Goal: Information Seeking & Learning: Compare options

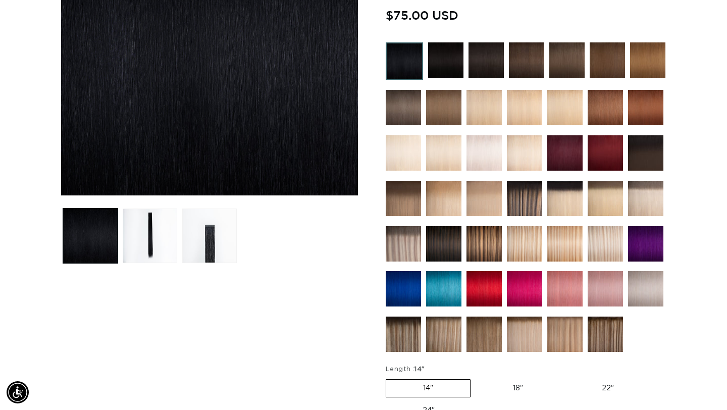
scroll to position [0, 1310]
click at [350, 220] on ul "Gallery Viewer" at bounding box center [210, 236] width 298 height 60
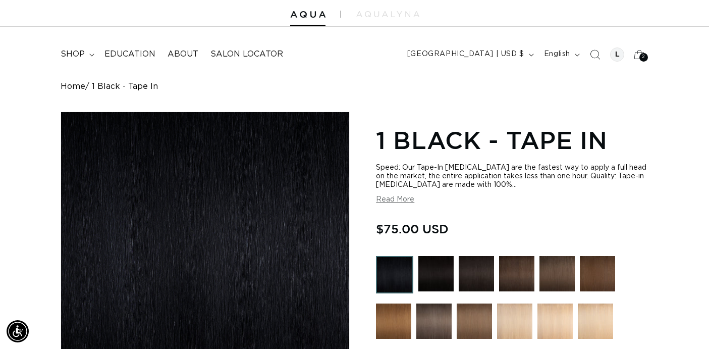
scroll to position [34, 0]
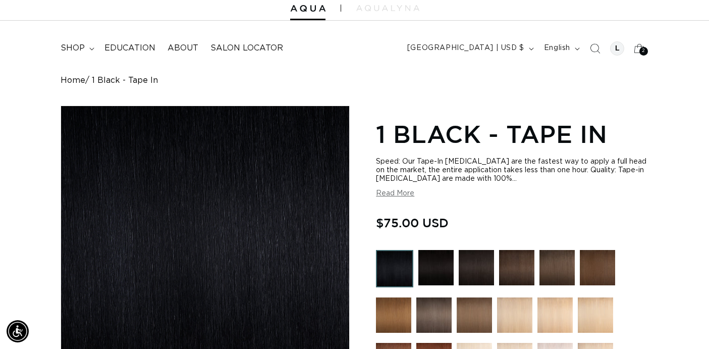
click at [430, 270] on img at bounding box center [435, 267] width 35 height 35
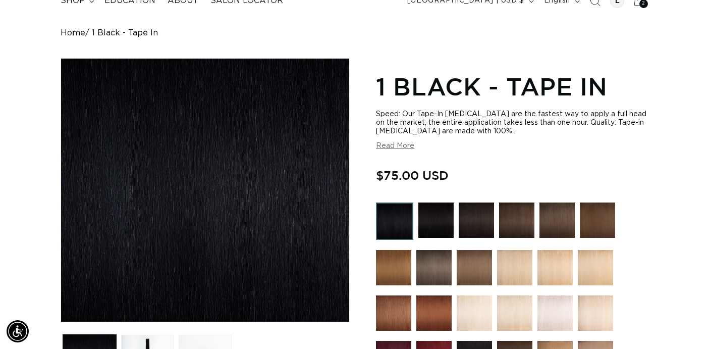
scroll to position [0, 1275]
click at [476, 221] on img at bounding box center [476, 219] width 35 height 35
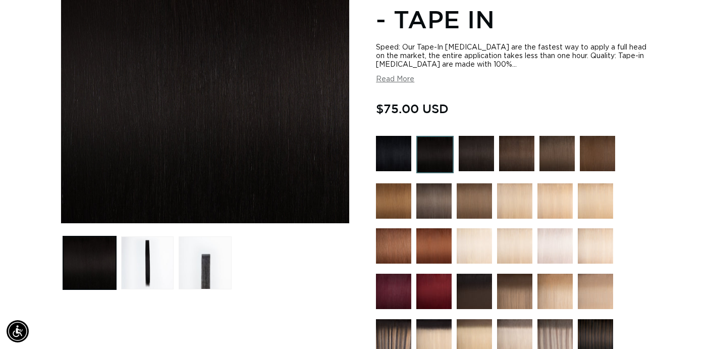
scroll to position [178, 0]
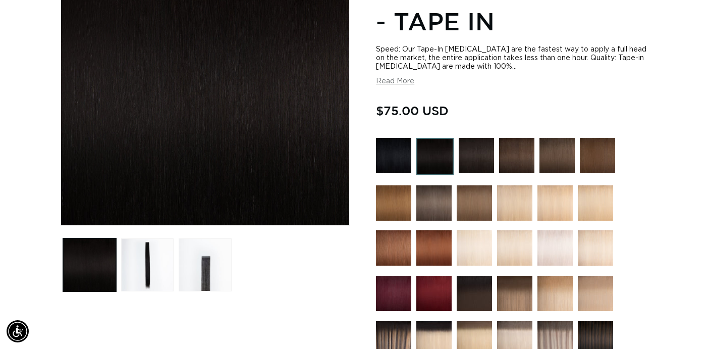
click at [436, 158] on img at bounding box center [434, 156] width 37 height 37
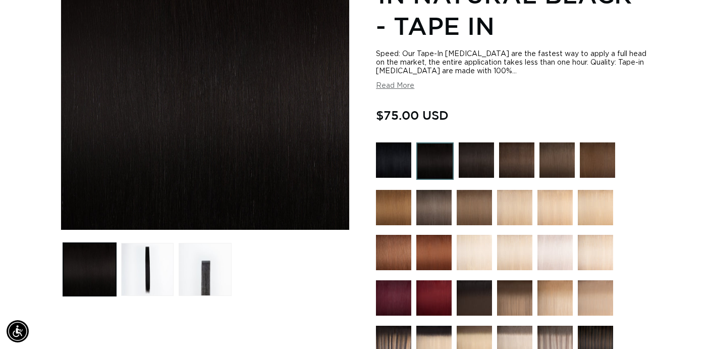
scroll to position [0, 637]
click at [661, 103] on div "Home 1N Natural Black - Tape In Skip to product information Open media 1 in mod…" at bounding box center [354, 343] width 709 height 814
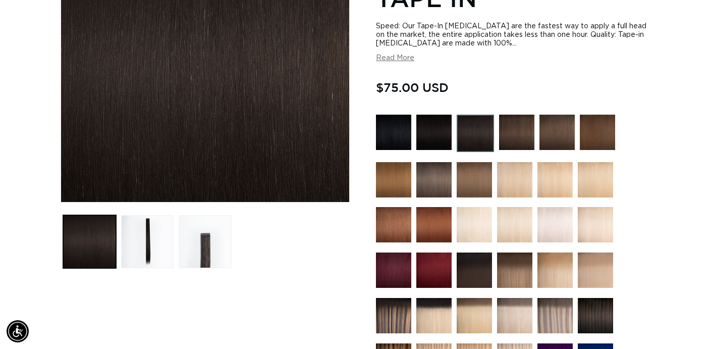
scroll to position [0, 1275]
click at [513, 139] on img at bounding box center [516, 132] width 35 height 35
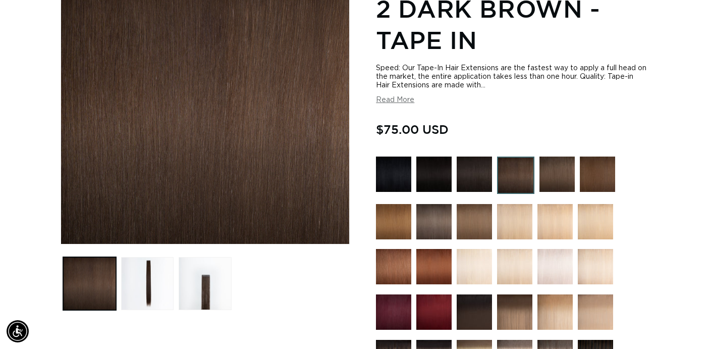
scroll to position [0, 1275]
click at [522, 168] on img at bounding box center [515, 174] width 37 height 37
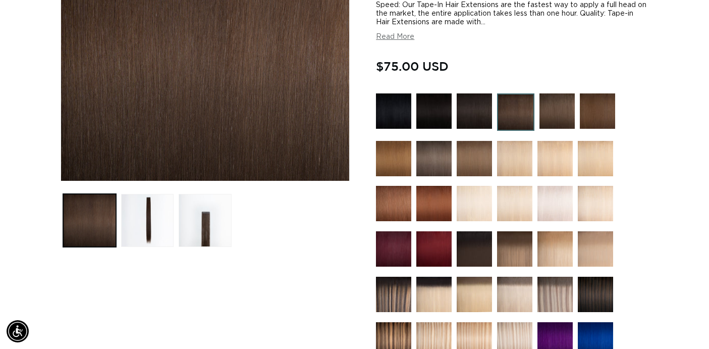
scroll to position [0, 1275]
click at [562, 103] on img at bounding box center [556, 110] width 35 height 35
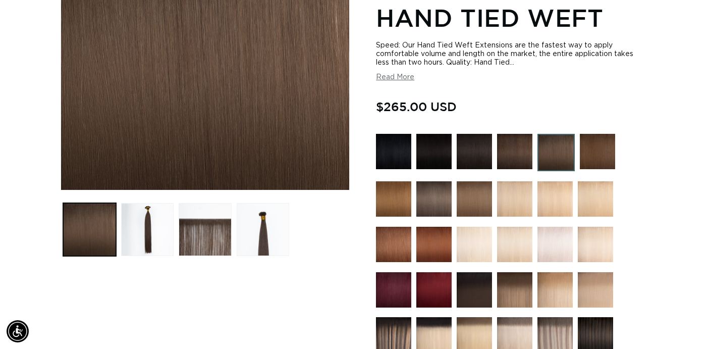
scroll to position [0, 637]
click at [630, 125] on section "4AB Medium [PERSON_NAME] - Hand Tied Weft Speed: Our Hand Tied Weft Extensions …" at bounding box center [512, 282] width 273 height 693
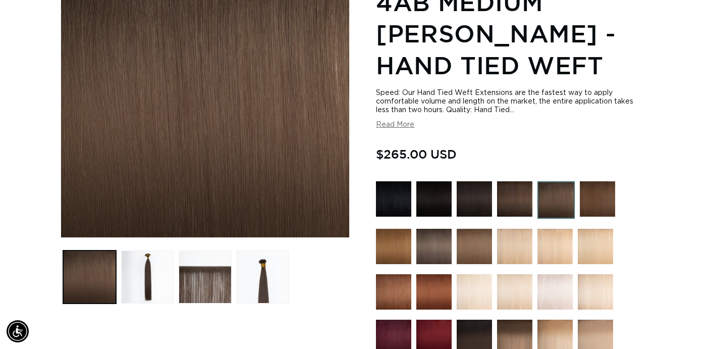
scroll to position [0, 1275]
click at [431, 211] on img at bounding box center [433, 198] width 35 height 35
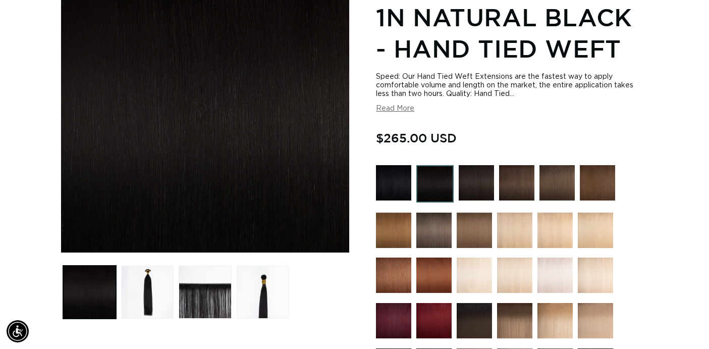
click at [477, 187] on img at bounding box center [476, 182] width 35 height 35
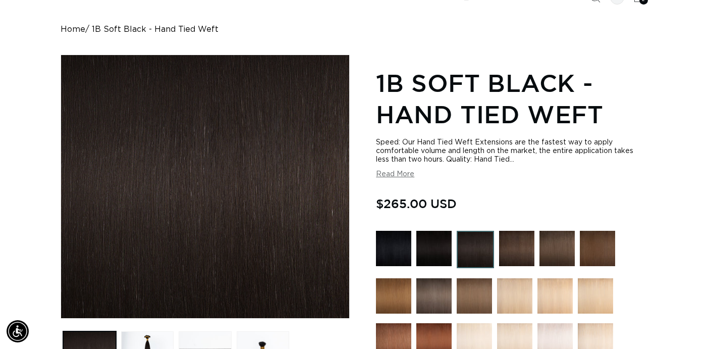
scroll to position [86, 0]
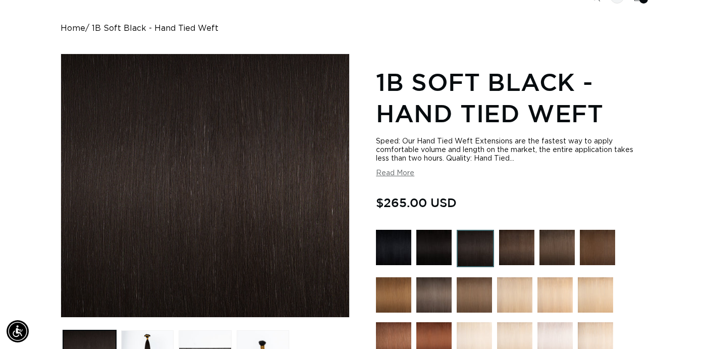
click at [511, 247] on img at bounding box center [516, 247] width 35 height 35
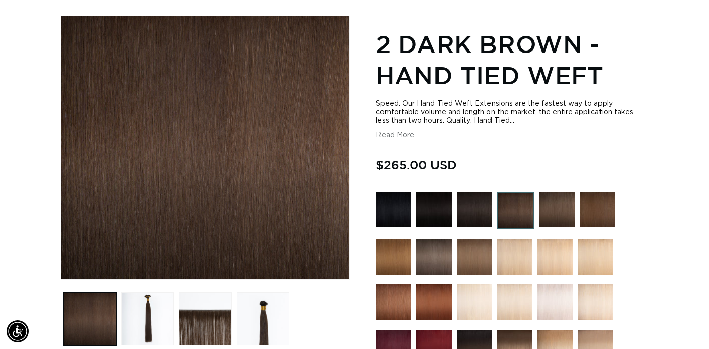
click at [611, 158] on div "Regular price $265.00 USD Regular price Sale price $265.00 USD Unit price / per…" at bounding box center [512, 166] width 273 height 22
click at [552, 210] on img at bounding box center [556, 209] width 35 height 35
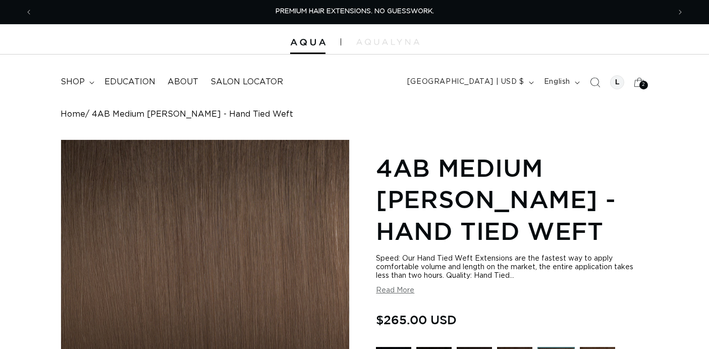
click at [550, 209] on h1 "4AB Medium Ash Brown - Hand Tied Weft" at bounding box center [512, 199] width 273 height 94
click at [405, 96] on header "FEATURED Last Chance SHOP BY SYSTEM Q Weft Hand Tied Weft Machine Weft Tape In …" at bounding box center [354, 79] width 709 height 49
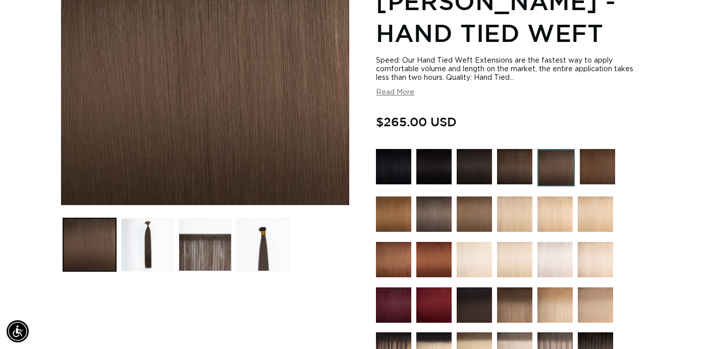
scroll to position [0, 637]
click at [600, 166] on img at bounding box center [597, 166] width 35 height 35
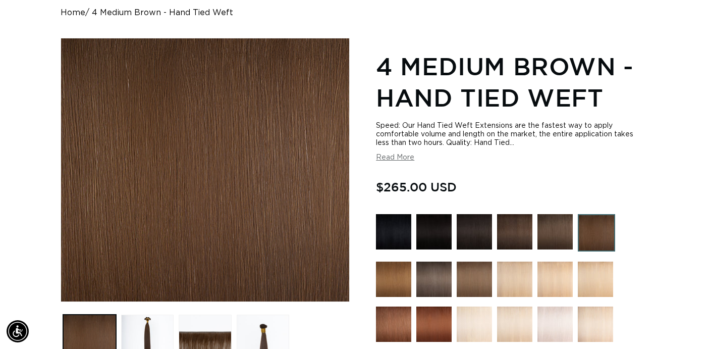
scroll to position [0, 1275]
click at [643, 111] on h1 "4 Medium Brown - Hand Tied Weft" at bounding box center [512, 81] width 273 height 63
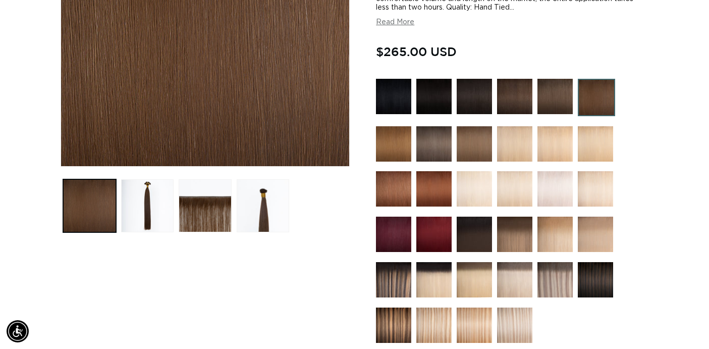
scroll to position [0, 637]
click at [394, 144] on img at bounding box center [393, 143] width 35 height 35
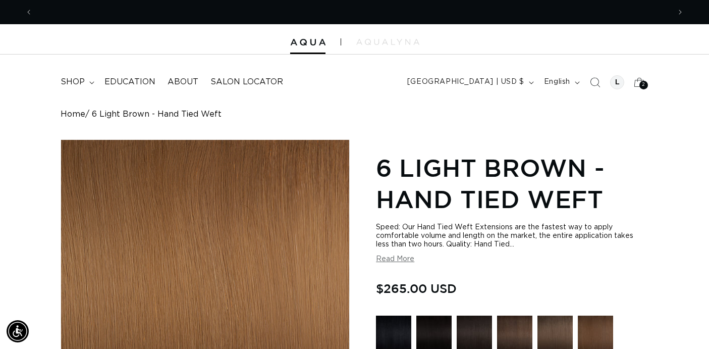
scroll to position [0, 1275]
click at [631, 173] on h1 "6 Light Brown - Hand Tied Weft" at bounding box center [512, 183] width 273 height 63
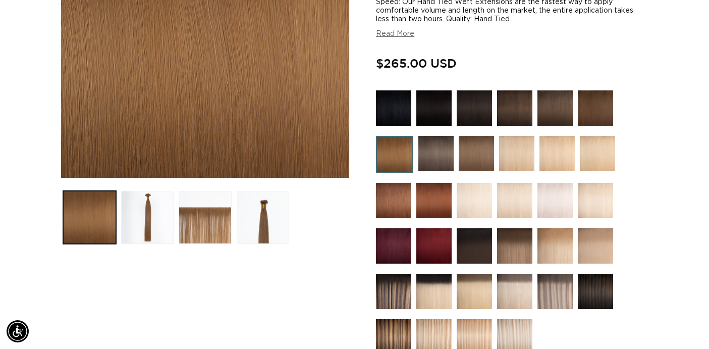
scroll to position [0, 0]
click at [399, 153] on img at bounding box center [394, 154] width 37 height 37
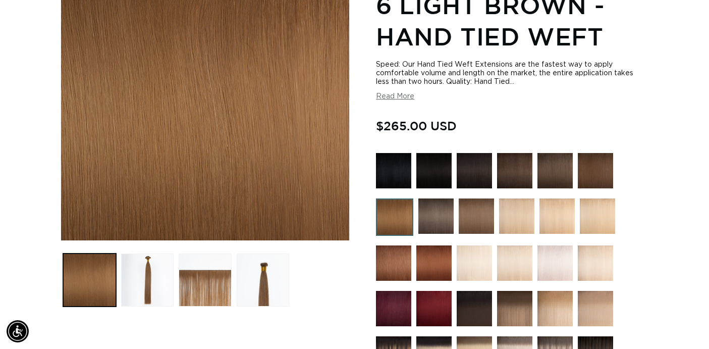
scroll to position [0, 637]
click at [440, 222] on img at bounding box center [435, 215] width 35 height 35
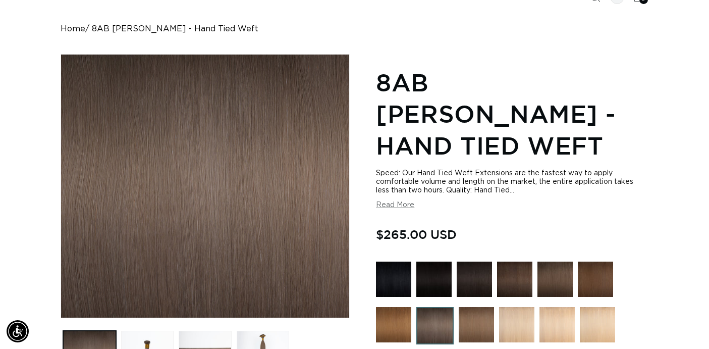
scroll to position [0, 1275]
click at [478, 307] on img at bounding box center [476, 324] width 35 height 35
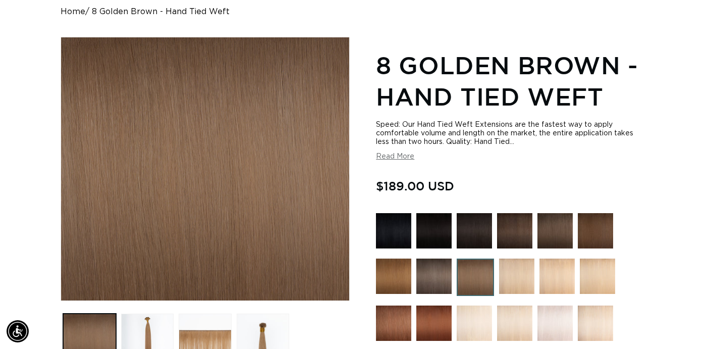
scroll to position [104, 0]
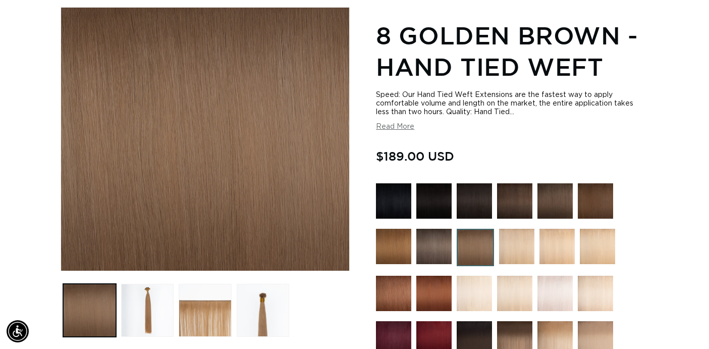
scroll to position [134, 0]
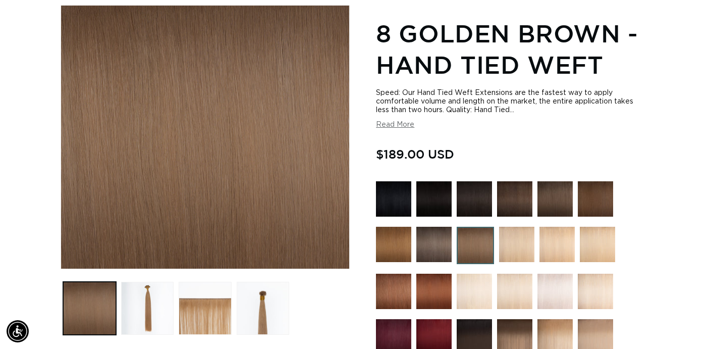
click at [518, 245] on img at bounding box center [516, 244] width 35 height 35
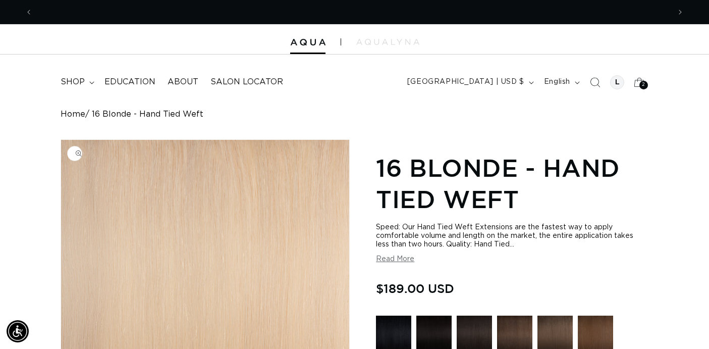
scroll to position [0, 637]
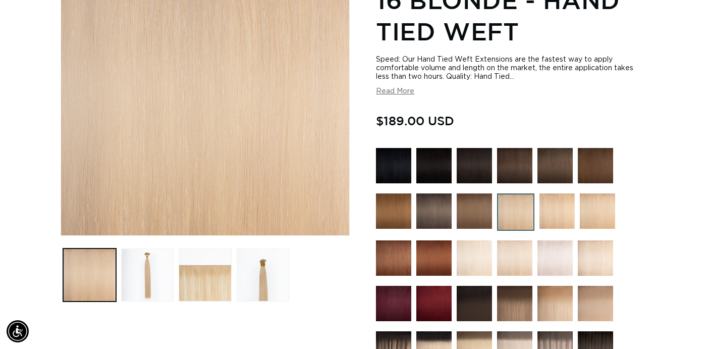
scroll to position [168, 0]
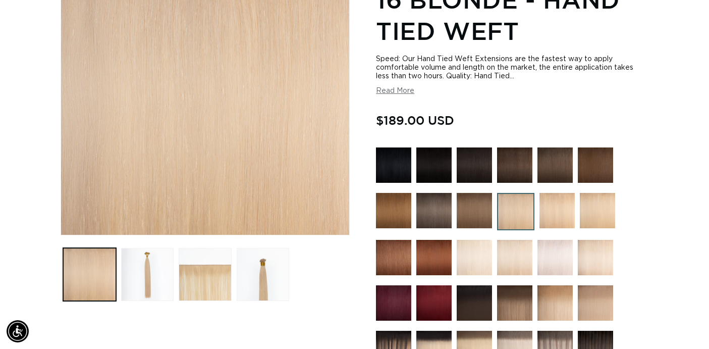
click at [558, 209] on img at bounding box center [556, 210] width 35 height 35
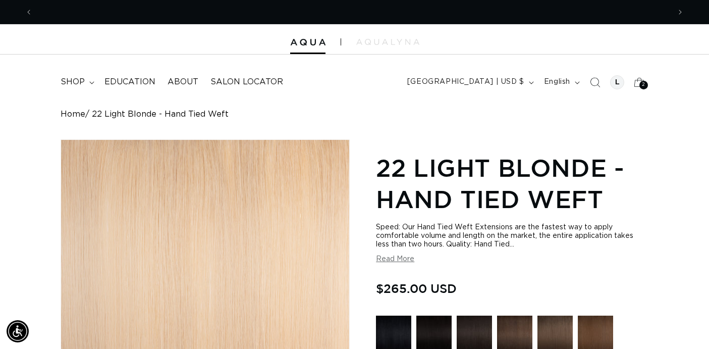
scroll to position [0, 637]
click at [646, 166] on h1 "22 Light Blonde - Hand Tied Weft" at bounding box center [512, 183] width 273 height 63
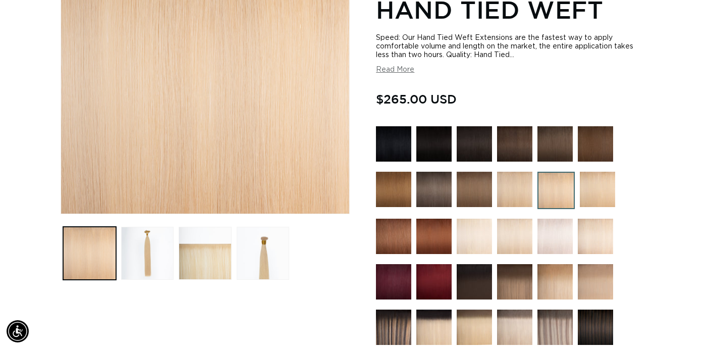
scroll to position [0, 1275]
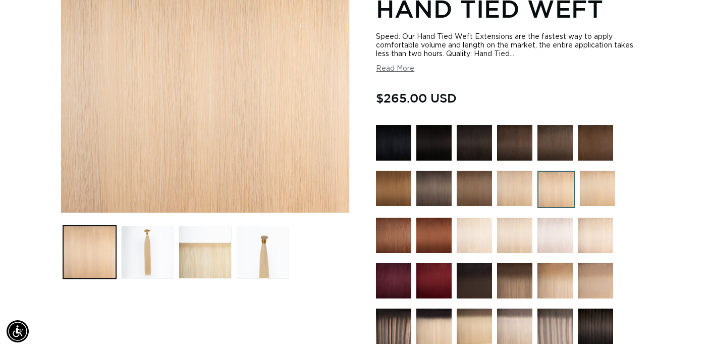
click at [595, 184] on img at bounding box center [597, 188] width 35 height 35
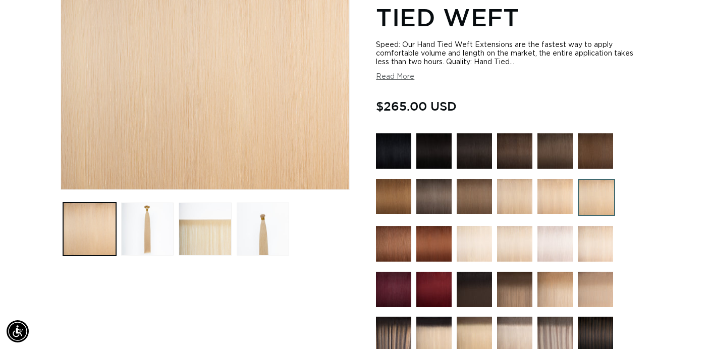
scroll to position [214, 0]
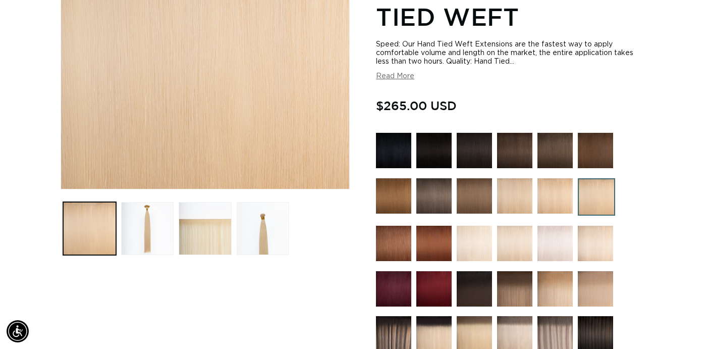
click at [402, 240] on img at bounding box center [393, 243] width 35 height 35
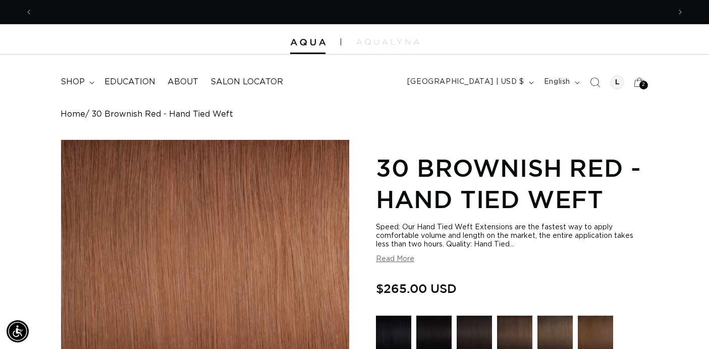
scroll to position [0, 637]
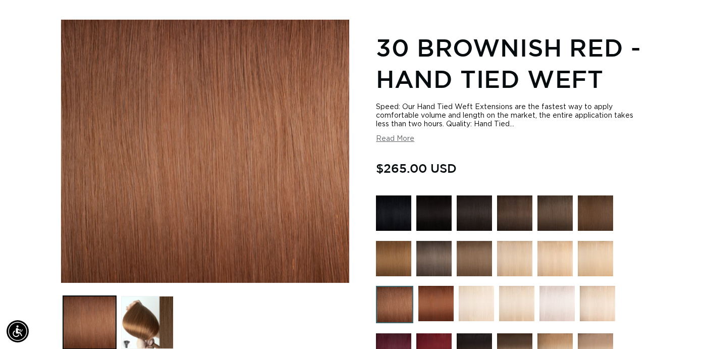
scroll to position [0, 1275]
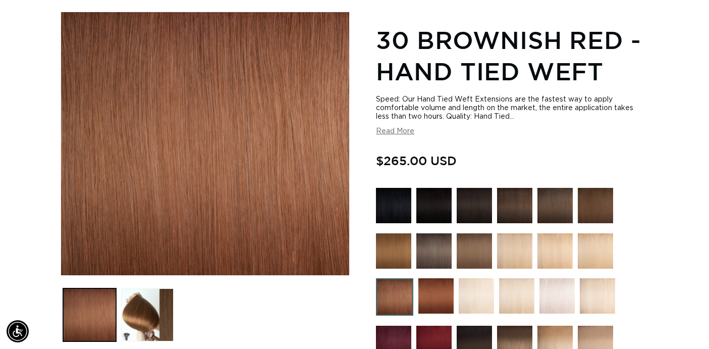
click at [437, 299] on img at bounding box center [435, 295] width 35 height 35
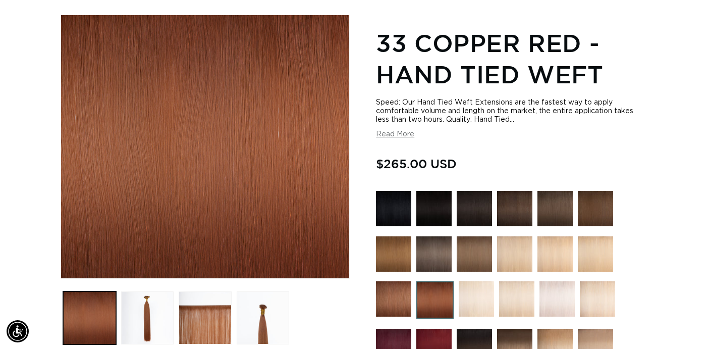
scroll to position [0, 637]
click at [638, 154] on div "Regular price $265.00 USD Regular price Sale price $265.00 USD Unit price / per…" at bounding box center [512, 165] width 273 height 22
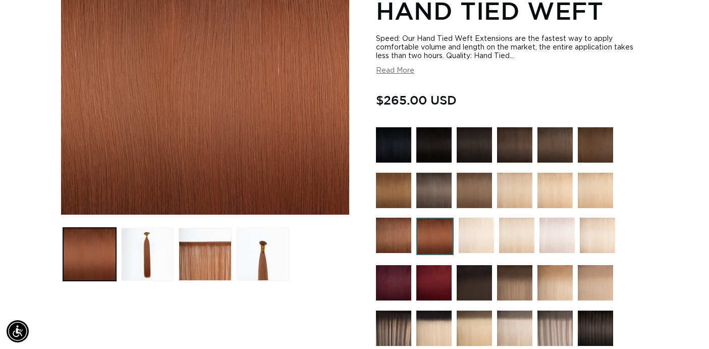
scroll to position [199, 0]
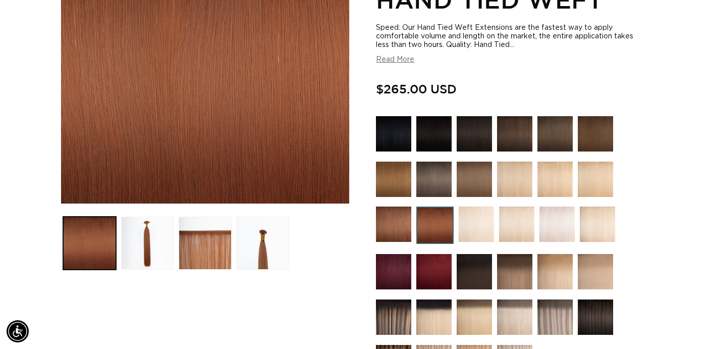
click at [478, 230] on img at bounding box center [476, 223] width 35 height 35
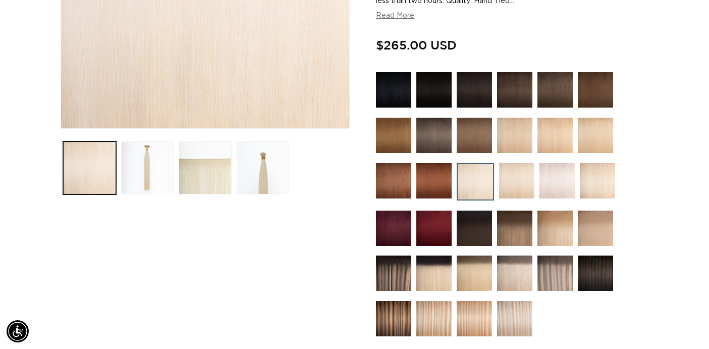
scroll to position [0, 637]
click at [516, 181] on img at bounding box center [516, 180] width 35 height 35
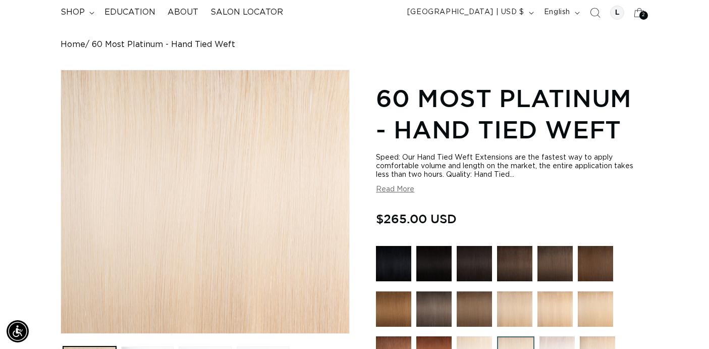
scroll to position [0, 637]
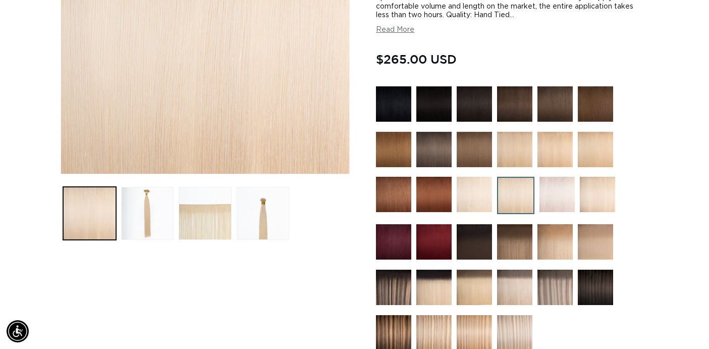
scroll to position [0, 1275]
click at [555, 192] on img at bounding box center [556, 194] width 35 height 35
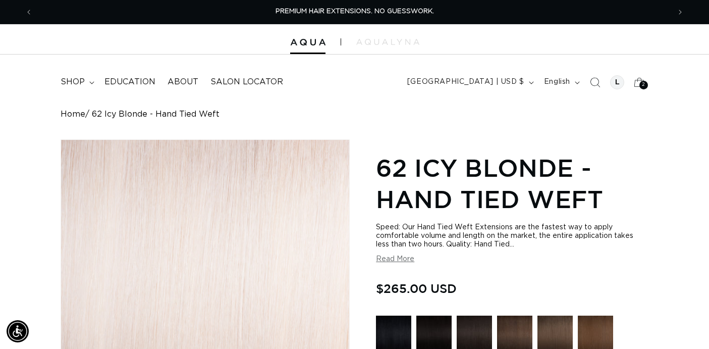
click at [640, 191] on h1 "62 Icy Blonde - Hand Tied Weft" at bounding box center [512, 183] width 273 height 63
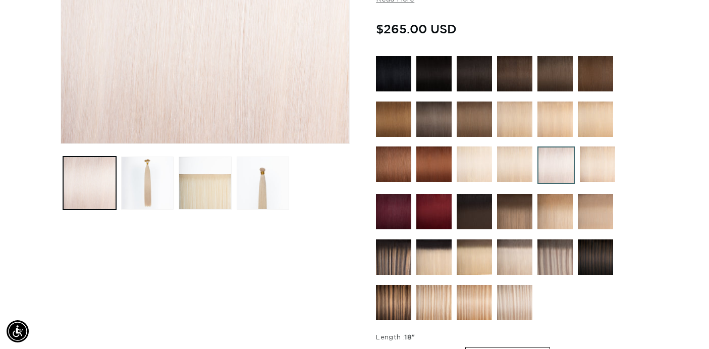
scroll to position [260, 0]
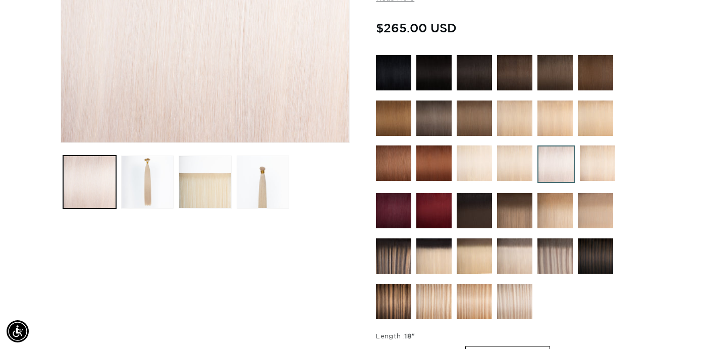
click at [594, 167] on img at bounding box center [597, 162] width 35 height 35
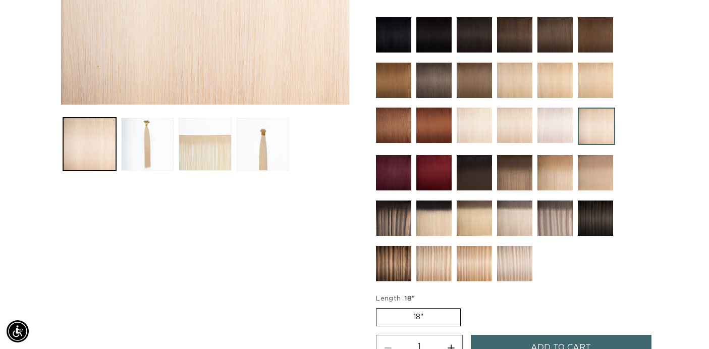
scroll to position [305, 0]
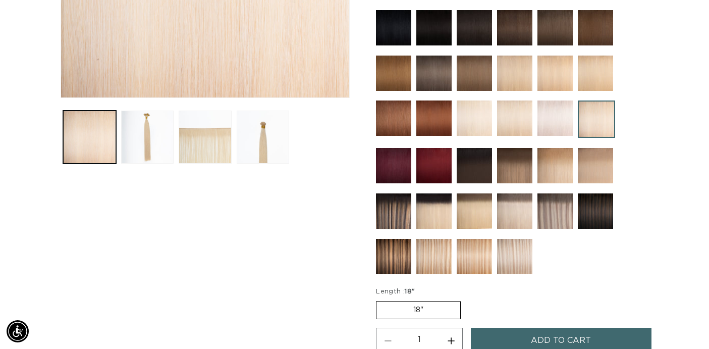
click at [393, 166] on img at bounding box center [393, 165] width 35 height 35
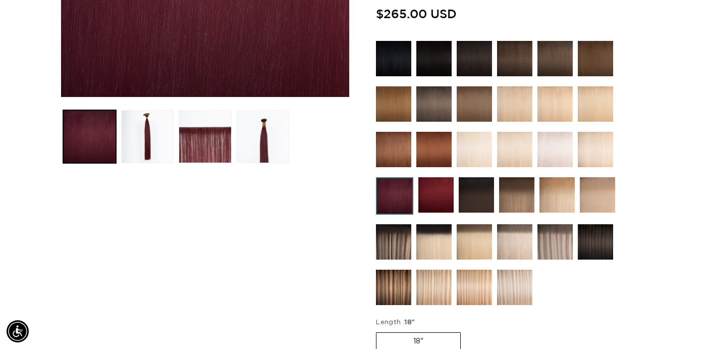
scroll to position [0, 1275]
click at [427, 193] on img at bounding box center [435, 194] width 35 height 35
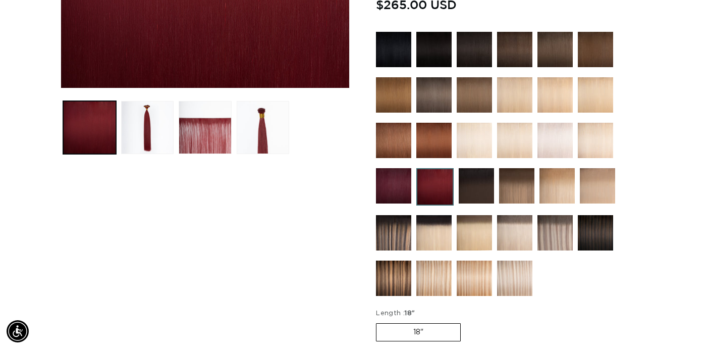
scroll to position [0, 1275]
click at [475, 186] on img at bounding box center [476, 185] width 35 height 35
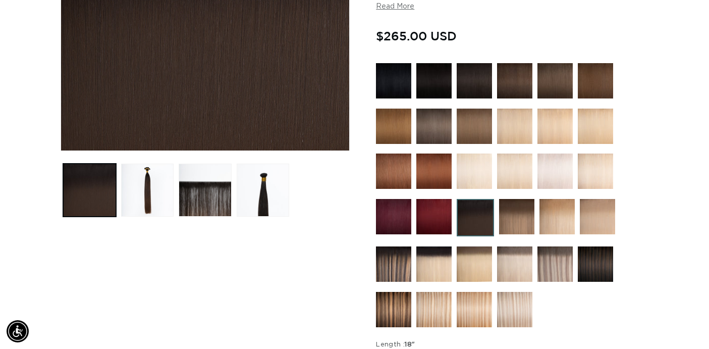
scroll to position [254, 0]
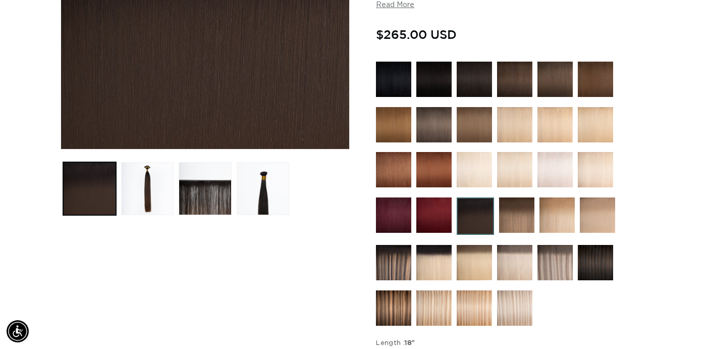
click at [653, 156] on div "Home 1B/4 Balayage - Hand Tied Weft Skip to product information Open media 1 in…" at bounding box center [354, 206] width 709 height 701
click at [518, 213] on img at bounding box center [516, 214] width 35 height 35
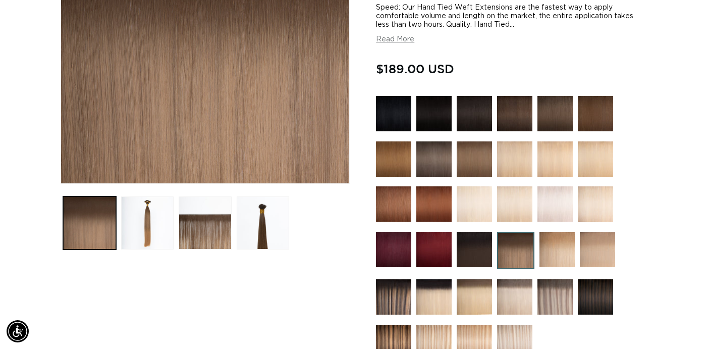
scroll to position [220, 0]
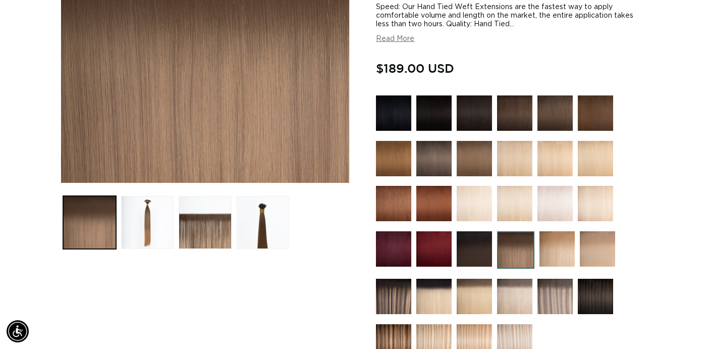
click at [556, 256] on img at bounding box center [556, 248] width 35 height 35
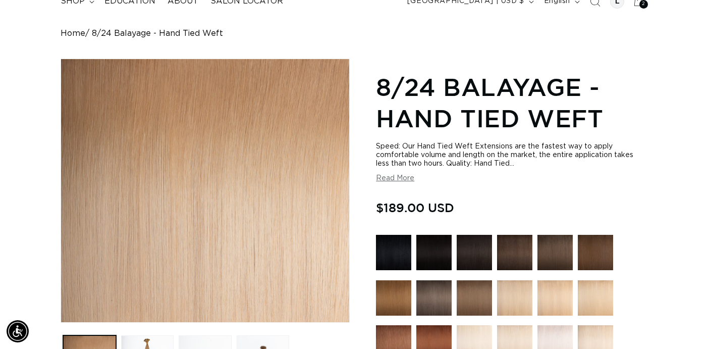
scroll to position [0, 637]
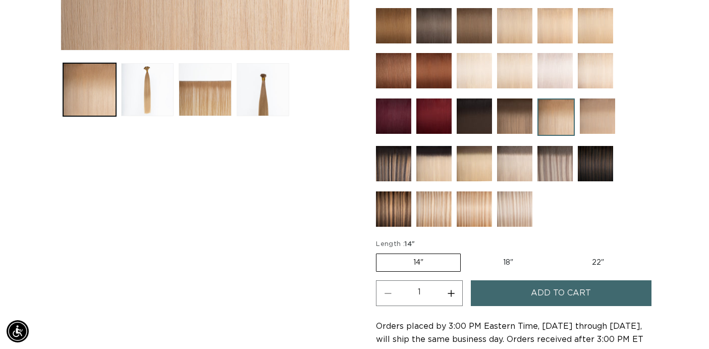
scroll to position [0, 1275]
click at [595, 117] on img at bounding box center [597, 115] width 35 height 35
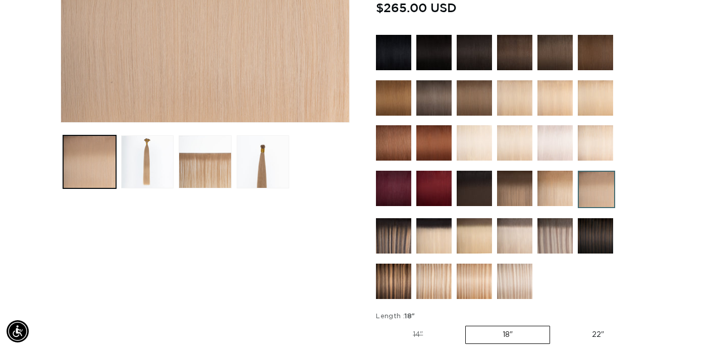
scroll to position [0, 1275]
click at [393, 236] on img at bounding box center [393, 235] width 35 height 35
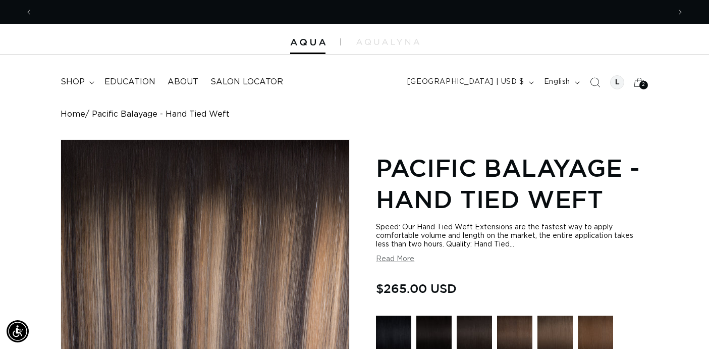
scroll to position [0, 637]
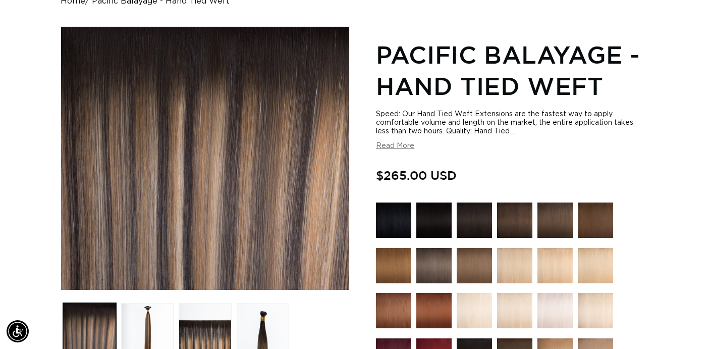
click at [631, 260] on div at bounding box center [512, 336] width 273 height 269
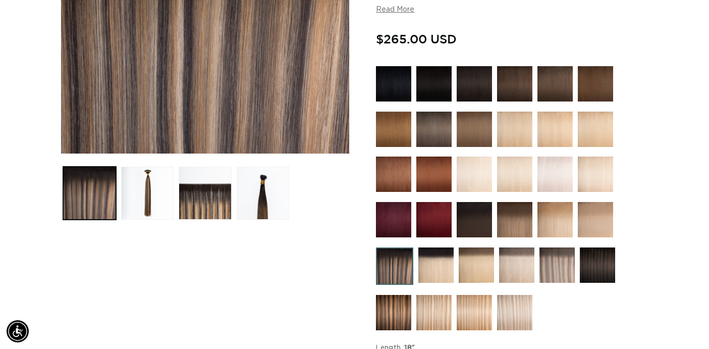
click at [436, 265] on img at bounding box center [435, 264] width 35 height 35
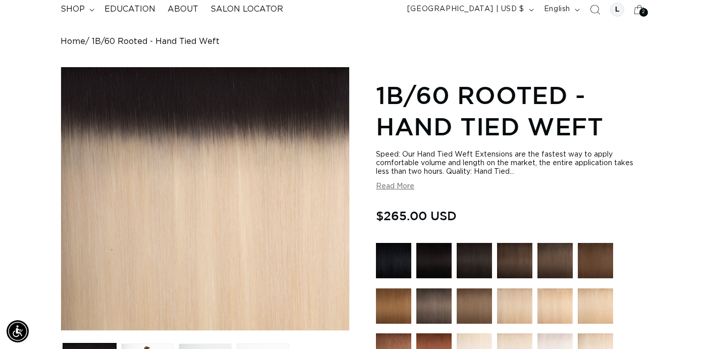
scroll to position [0, 637]
click at [642, 207] on div "Regular price $265.00 USD Regular price Sale price $265.00 USD Unit price / per…" at bounding box center [512, 217] width 273 height 22
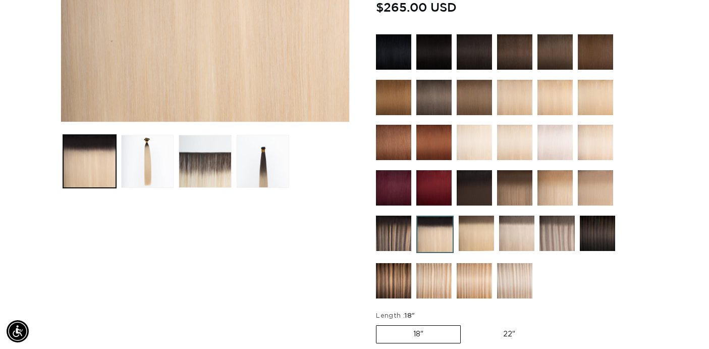
scroll to position [0, 1275]
click at [473, 231] on img at bounding box center [476, 232] width 35 height 35
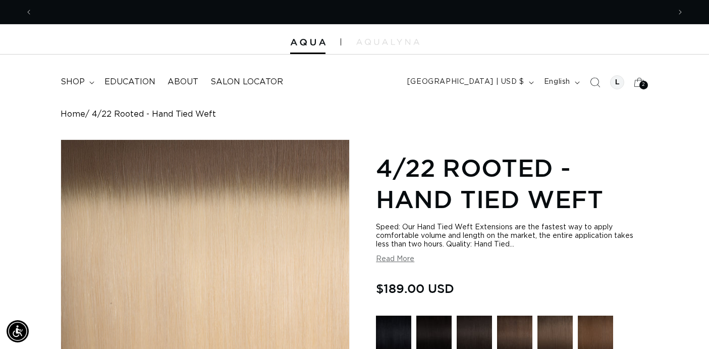
scroll to position [0, 1275]
click at [614, 201] on h1 "4/22 Rooted - Hand Tied Weft" at bounding box center [512, 183] width 273 height 63
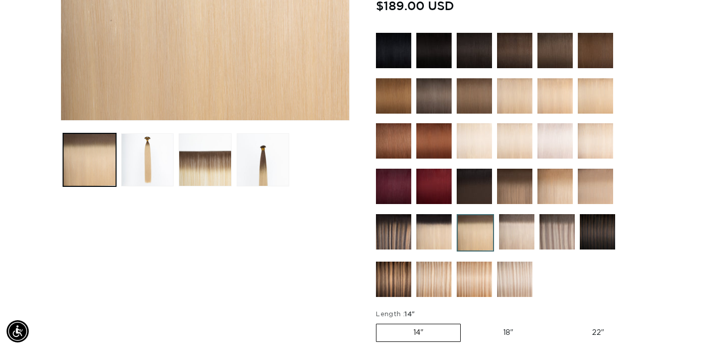
scroll to position [284, 0]
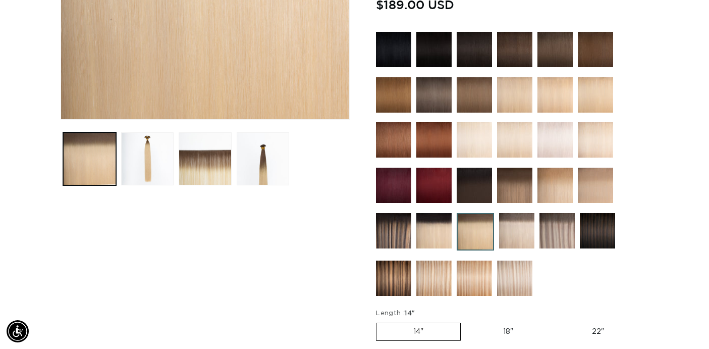
click at [519, 231] on img at bounding box center [516, 230] width 35 height 35
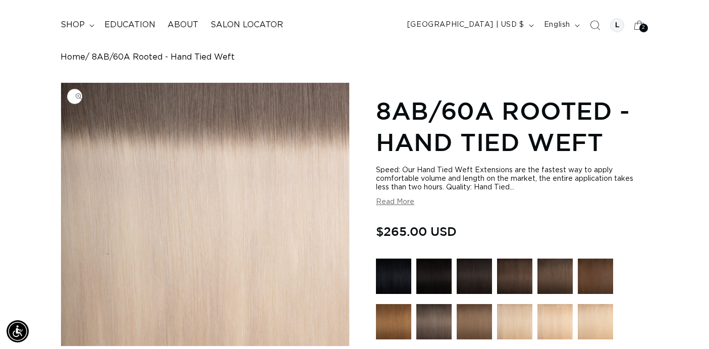
scroll to position [0, 1275]
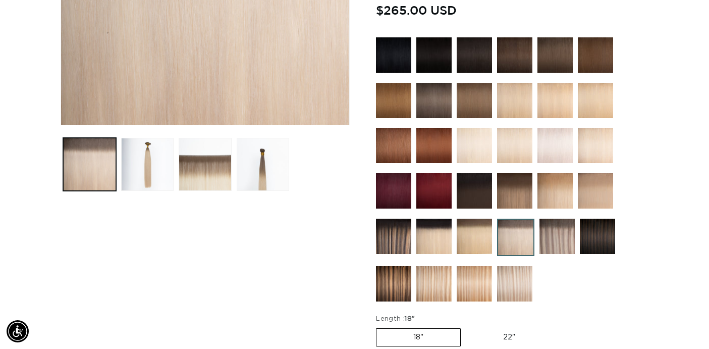
scroll to position [0, 637]
click at [549, 236] on img at bounding box center [556, 236] width 35 height 35
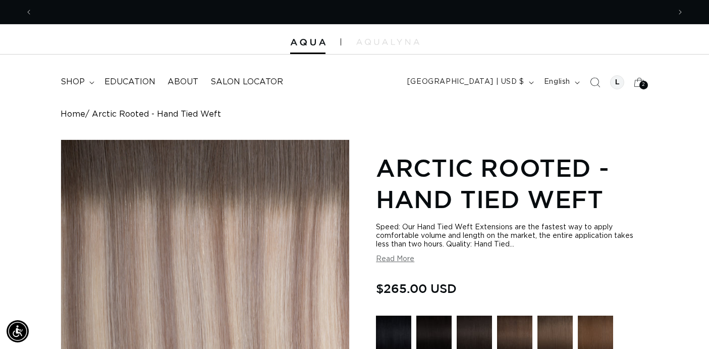
scroll to position [0, 1275]
click at [635, 153] on h1 "Arctic Rooted - Hand Tied Weft" at bounding box center [512, 183] width 273 height 63
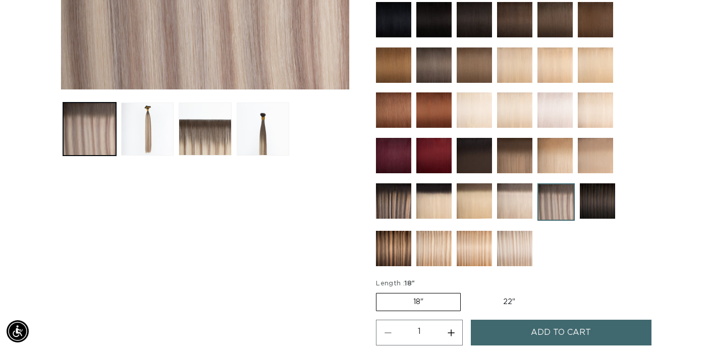
scroll to position [314, 0]
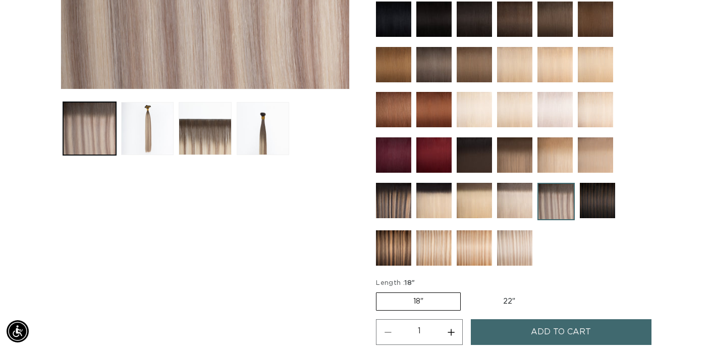
click at [593, 201] on img at bounding box center [597, 200] width 35 height 35
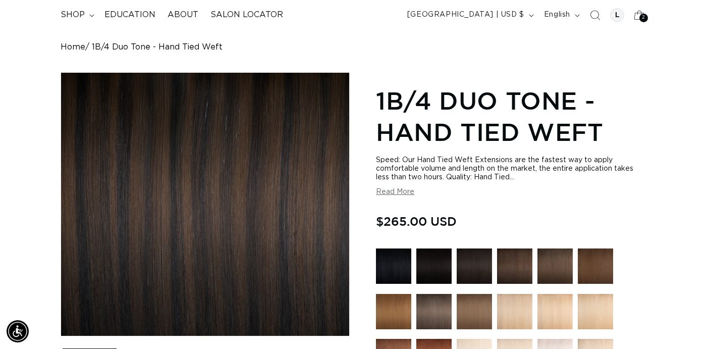
scroll to position [0, 1275]
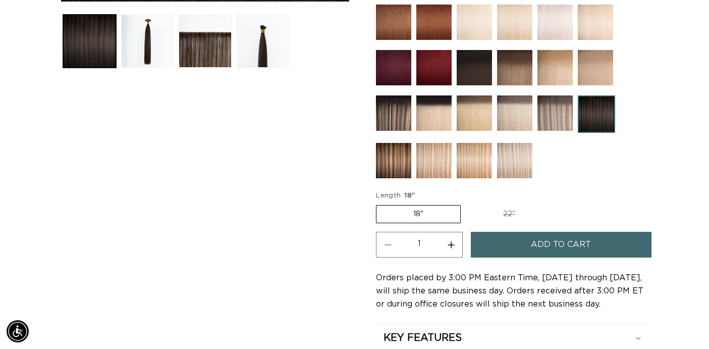
scroll to position [0, 0]
click at [558, 108] on img at bounding box center [554, 112] width 35 height 35
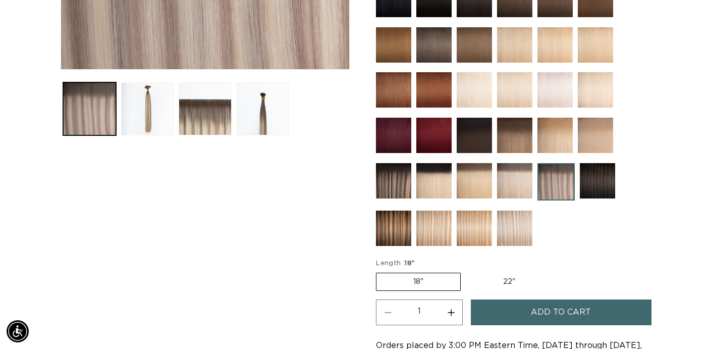
scroll to position [0, 637]
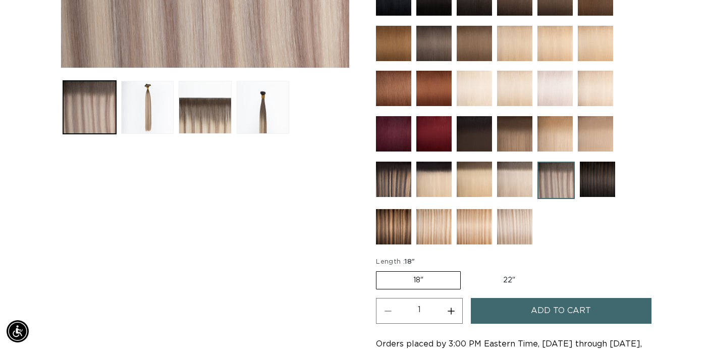
click at [388, 222] on img at bounding box center [393, 226] width 35 height 35
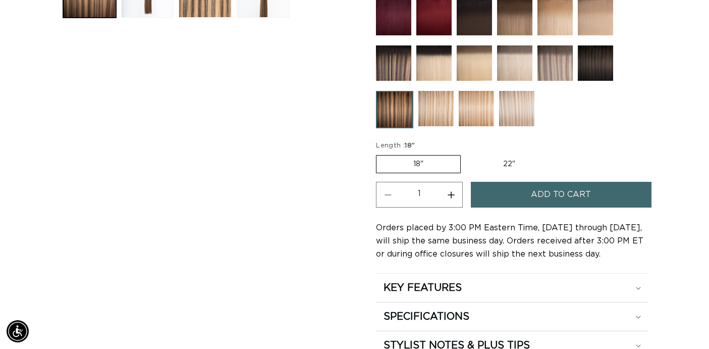
scroll to position [0, 637]
click at [440, 108] on img at bounding box center [435, 108] width 35 height 35
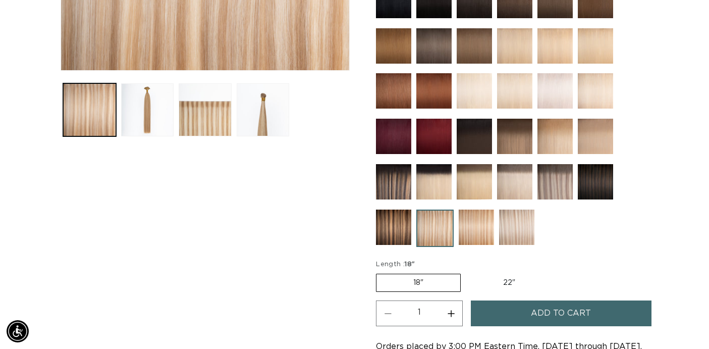
scroll to position [334, 0]
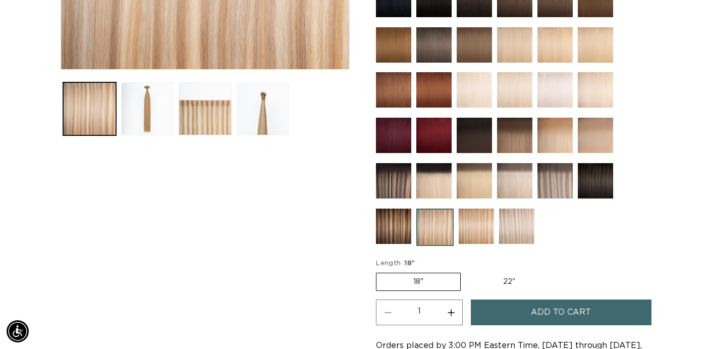
click at [630, 194] on div at bounding box center [512, 116] width 273 height 269
click at [478, 223] on img at bounding box center [476, 225] width 35 height 35
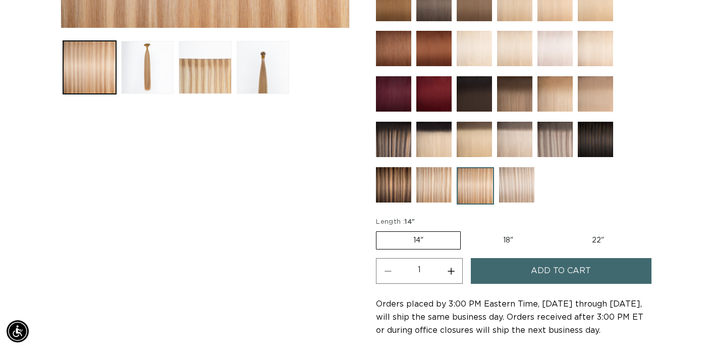
scroll to position [377, 0]
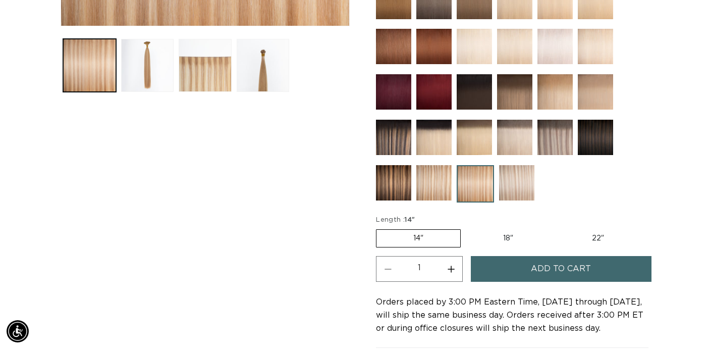
click at [637, 200] on div at bounding box center [512, 72] width 273 height 269
click at [515, 187] on img at bounding box center [516, 182] width 35 height 35
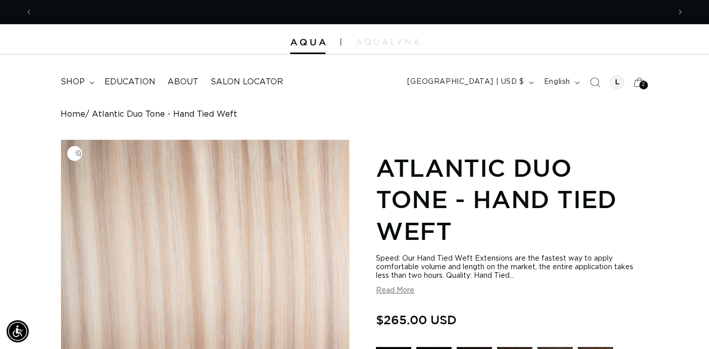
scroll to position [0, 637]
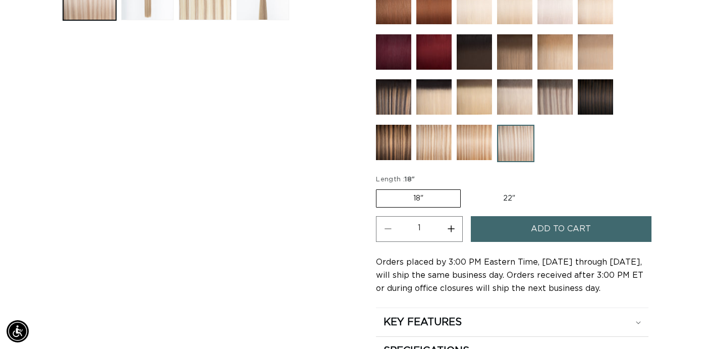
scroll to position [0, 0]
click at [507, 199] on label "22" Variant sold out or unavailable" at bounding box center [509, 198] width 86 height 17
click at [466, 188] on input "22" Variant sold out or unavailable" at bounding box center [466, 187] width 1 height 1
radio input "true"
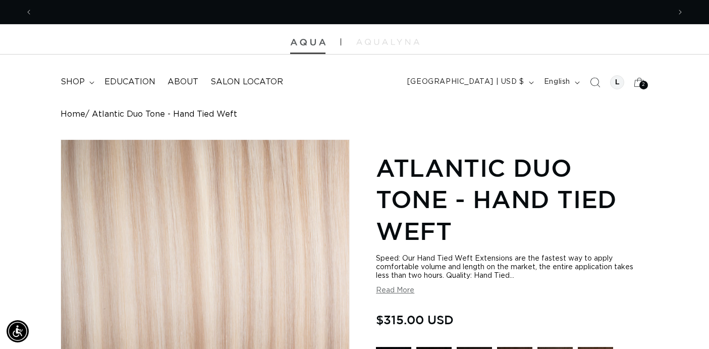
scroll to position [0, 637]
click at [315, 42] on img at bounding box center [307, 42] width 35 height 7
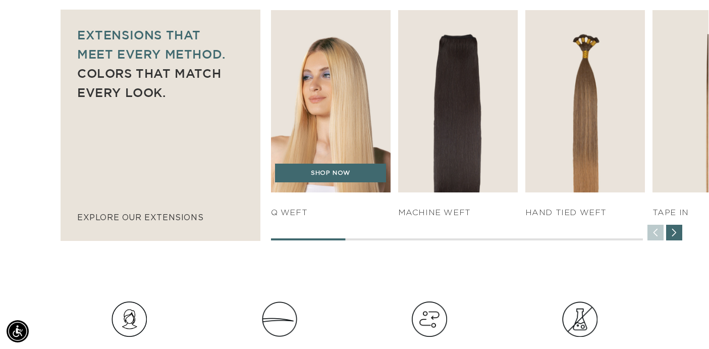
scroll to position [700, 0]
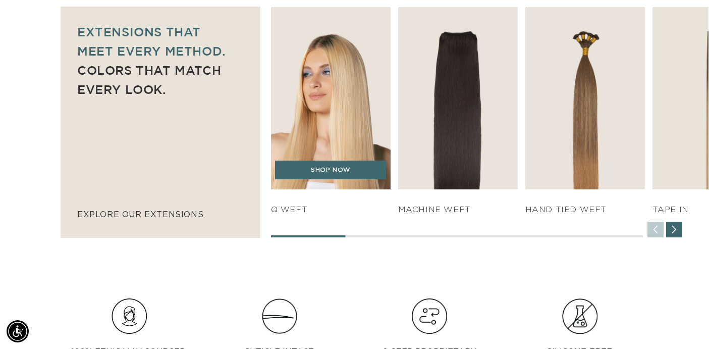
click at [333, 145] on img "1 / 7" at bounding box center [331, 98] width 126 height 191
click at [337, 173] on link "SHOP NOW" at bounding box center [330, 169] width 111 height 19
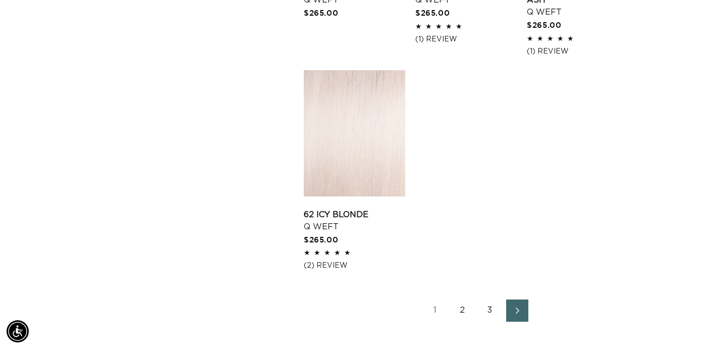
scroll to position [1370, 0]
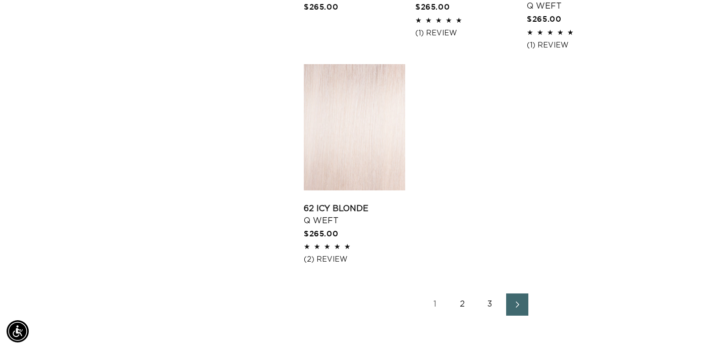
click at [463, 303] on link "2" at bounding box center [463, 304] width 22 height 22
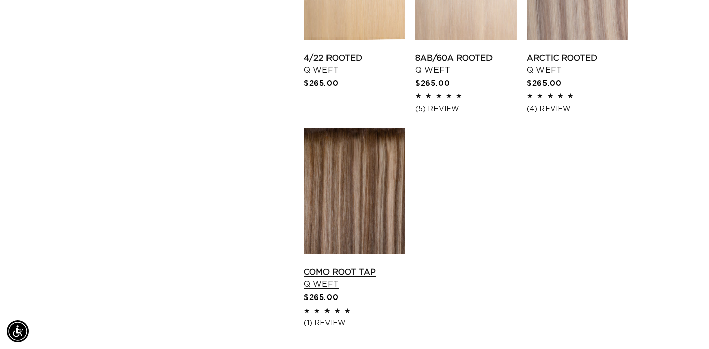
click at [351, 266] on link "Como Root Tap Q Weft" at bounding box center [354, 278] width 101 height 24
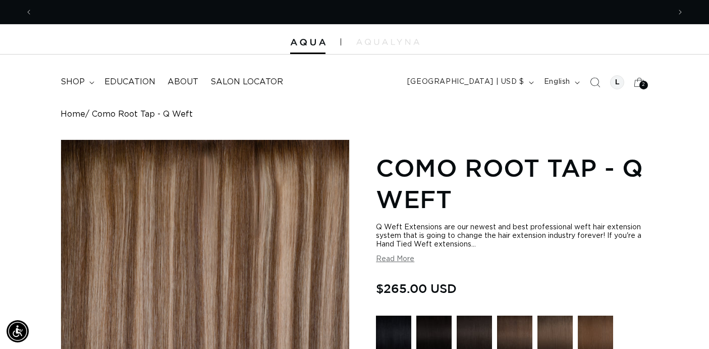
scroll to position [0, 1275]
click at [388, 118] on div "Home Como Root Tap - Q Weft" at bounding box center [355, 115] width 588 height 10
click at [79, 82] on span "shop" at bounding box center [73, 82] width 24 height 11
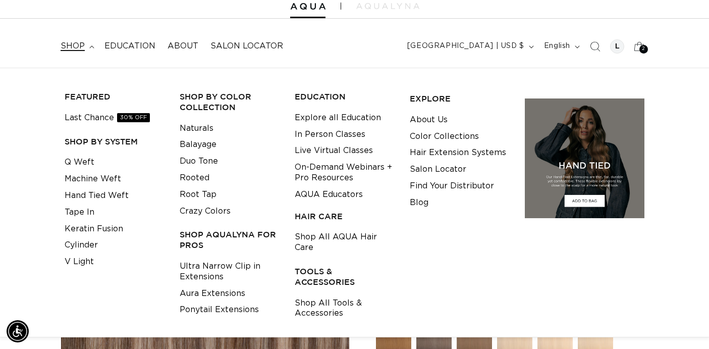
scroll to position [0, 1275]
click at [195, 130] on link "Naturals" at bounding box center [197, 128] width 34 height 17
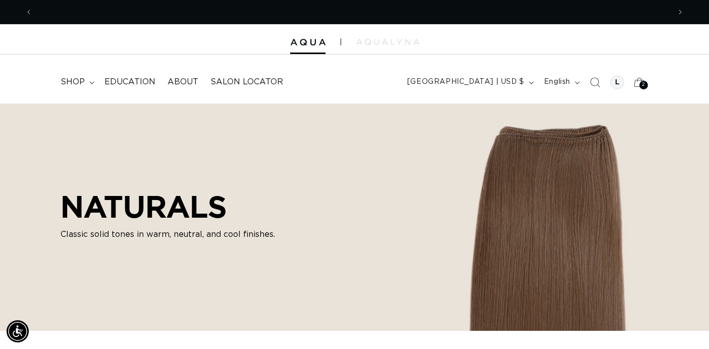
scroll to position [0, 637]
click at [79, 82] on span "shop" at bounding box center [73, 82] width 24 height 11
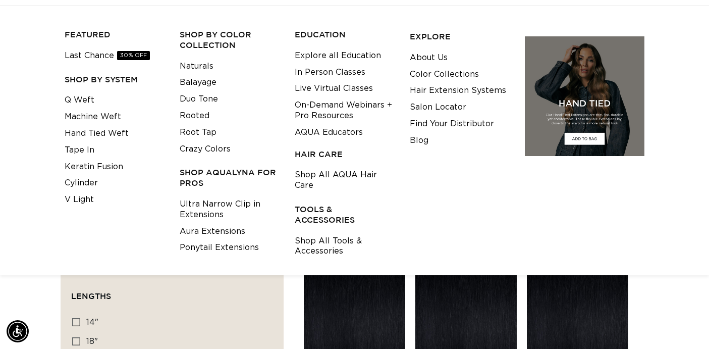
scroll to position [111, 0]
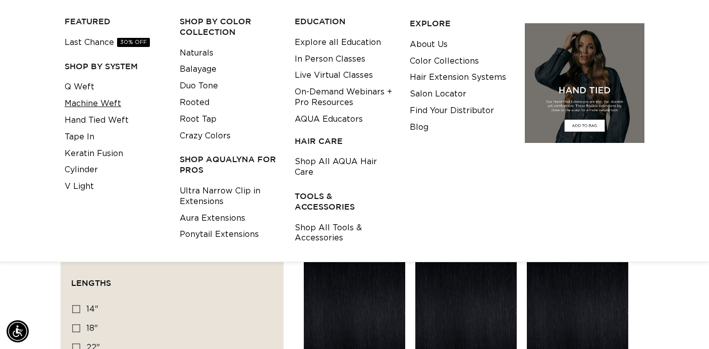
click at [112, 101] on link "Machine Weft" at bounding box center [93, 103] width 57 height 17
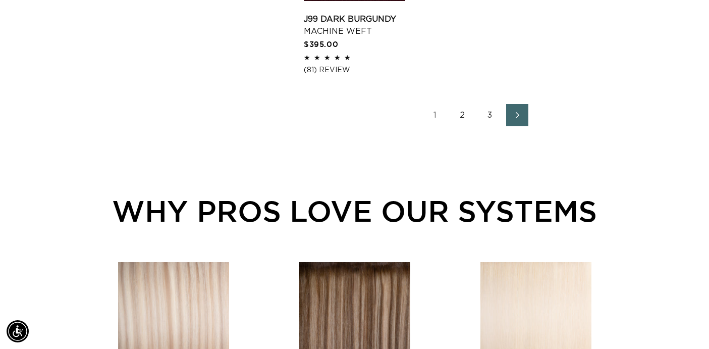
scroll to position [1594, 0]
click at [464, 114] on link "2" at bounding box center [463, 114] width 22 height 22
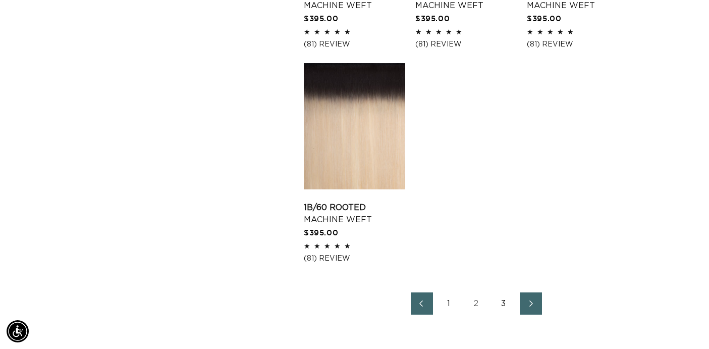
click at [503, 301] on link "3" at bounding box center [504, 303] width 22 height 22
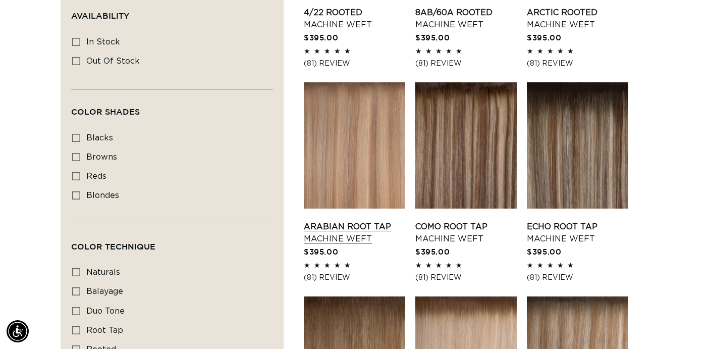
scroll to position [0, 1275]
click at [340, 221] on link "Arabian Root Tap Machine Weft" at bounding box center [354, 233] width 101 height 24
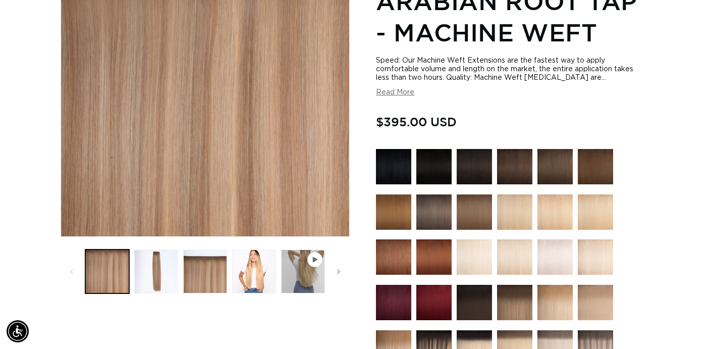
scroll to position [167, 0]
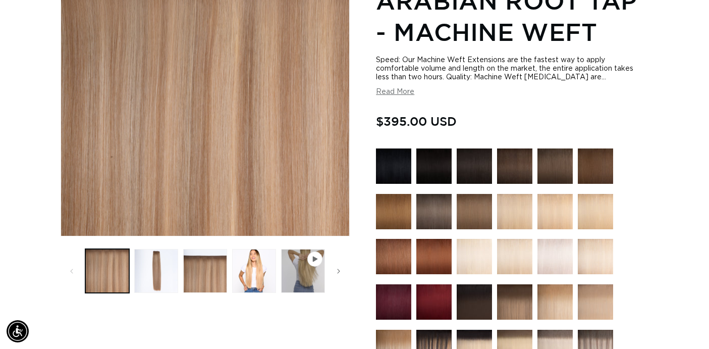
click at [651, 124] on div "Home Arabian Root Tap - Machine Weft Skip to product information Open media 1 i…" at bounding box center [354, 315] width 709 height 747
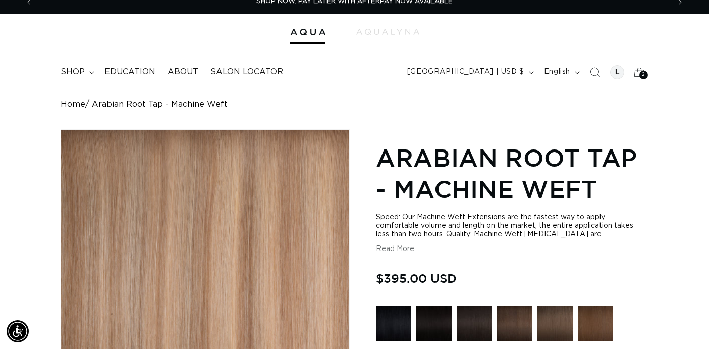
scroll to position [0, 0]
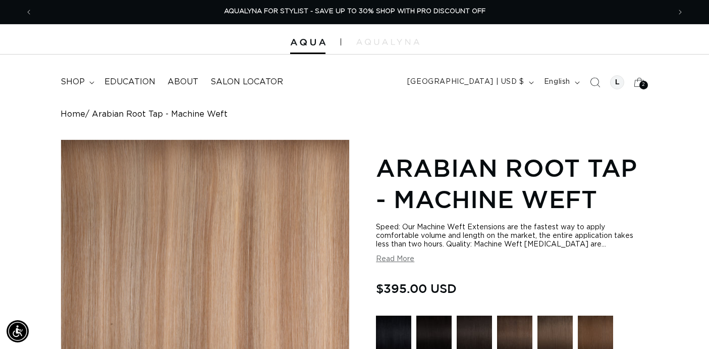
click at [78, 114] on link "Home" at bounding box center [73, 115] width 25 height 10
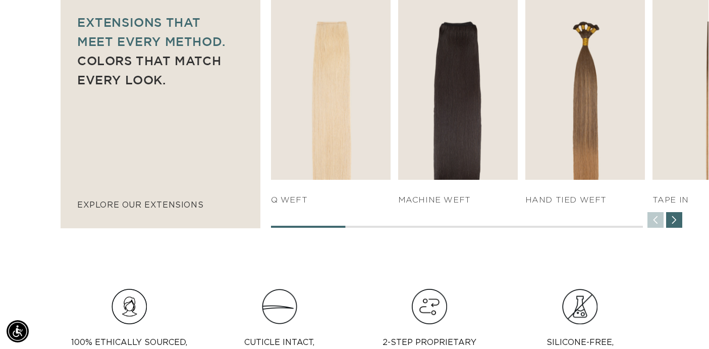
scroll to position [705, 0]
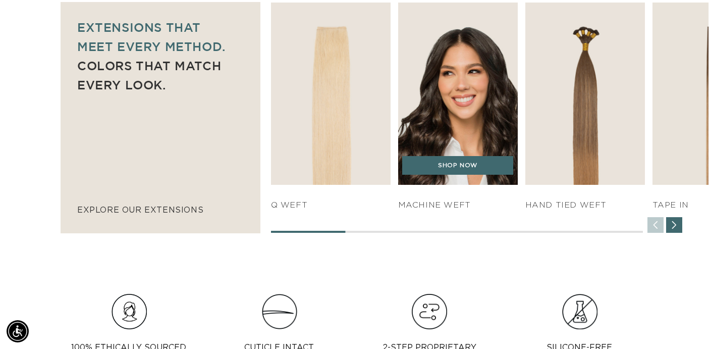
click at [451, 136] on img "2 / 7" at bounding box center [458, 93] width 126 height 191
click at [459, 170] on link "SHOP NOW" at bounding box center [457, 165] width 111 height 19
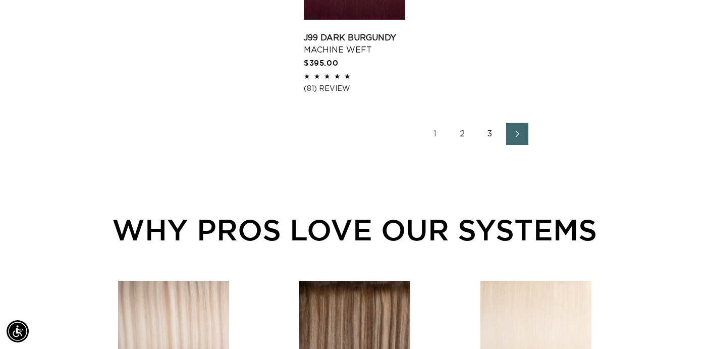
click at [464, 133] on link "2" at bounding box center [463, 134] width 22 height 22
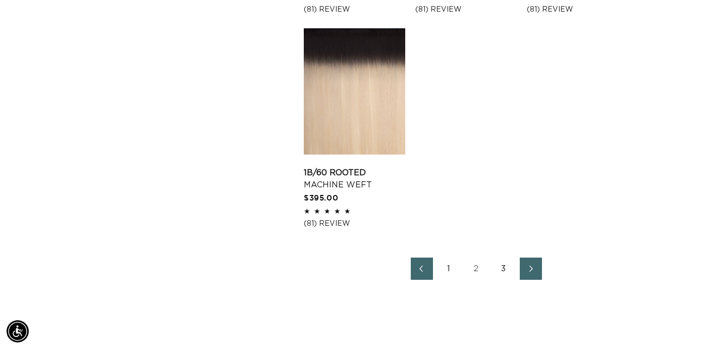
scroll to position [0, 637]
click at [504, 267] on link "3" at bounding box center [504, 268] width 22 height 22
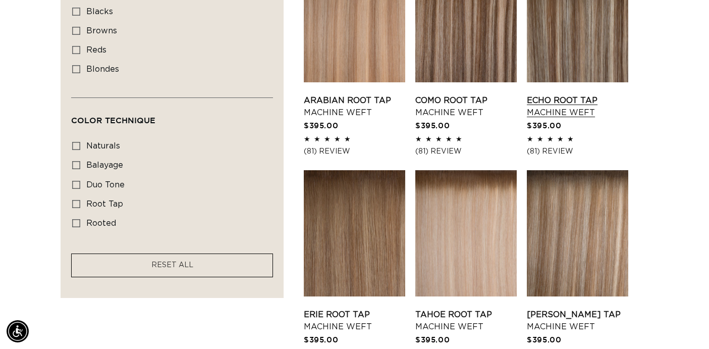
scroll to position [0, 637]
click at [569, 100] on link "Echo Root Tap Machine Weft" at bounding box center [577, 106] width 101 height 24
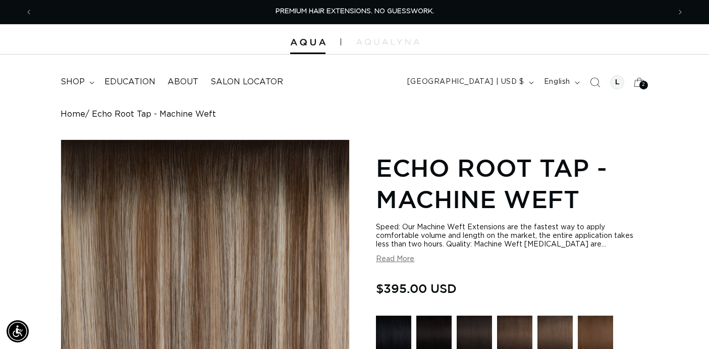
click at [635, 172] on h1 "Echo Root Tap - Machine Weft" at bounding box center [512, 183] width 273 height 63
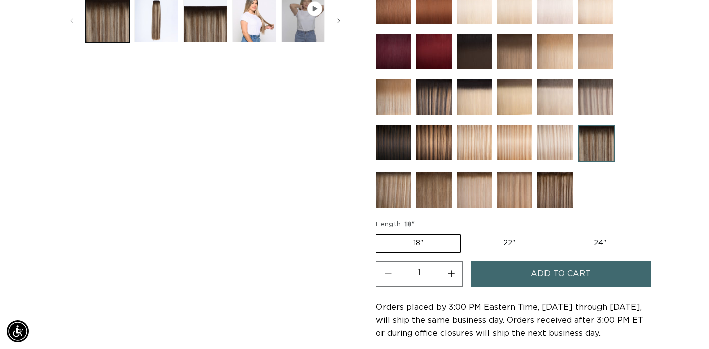
scroll to position [416, 0]
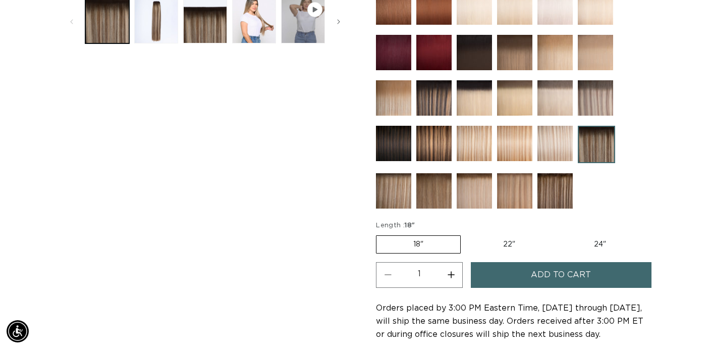
click at [403, 183] on img at bounding box center [393, 190] width 35 height 35
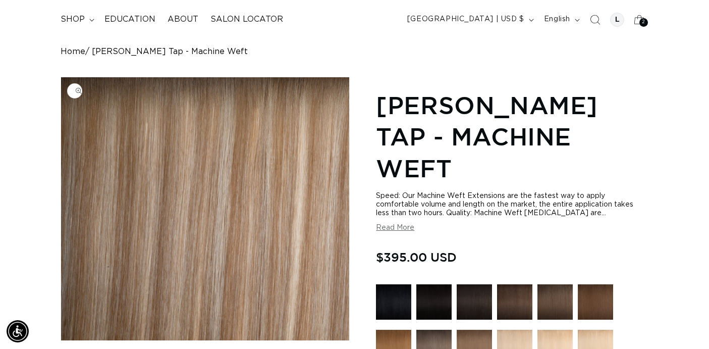
scroll to position [0, 637]
click at [281, 206] on img "Gallery Viewer" at bounding box center [205, 208] width 288 height 263
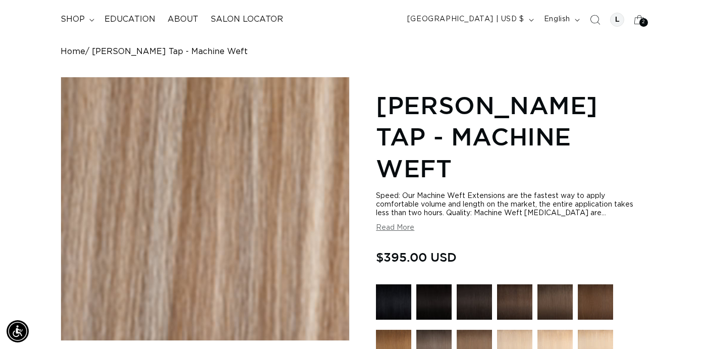
scroll to position [0, 1275]
click at [281, 206] on div "Gallery Viewer" at bounding box center [205, 208] width 288 height 263
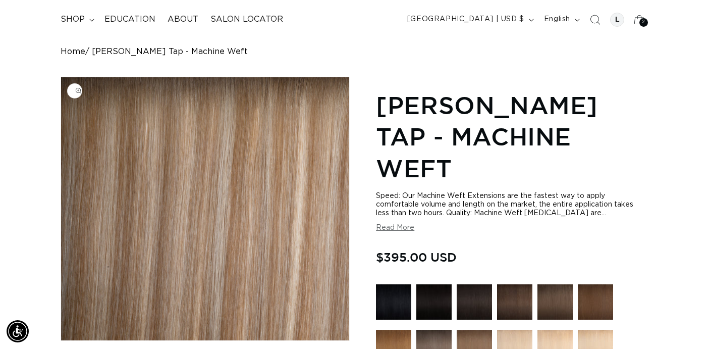
click at [281, 206] on img "Gallery Viewer" at bounding box center [205, 208] width 288 height 263
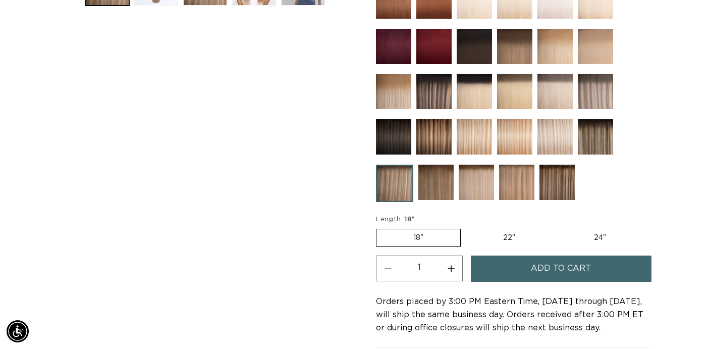
scroll to position [0, 1275]
click at [597, 119] on img at bounding box center [595, 136] width 35 height 35
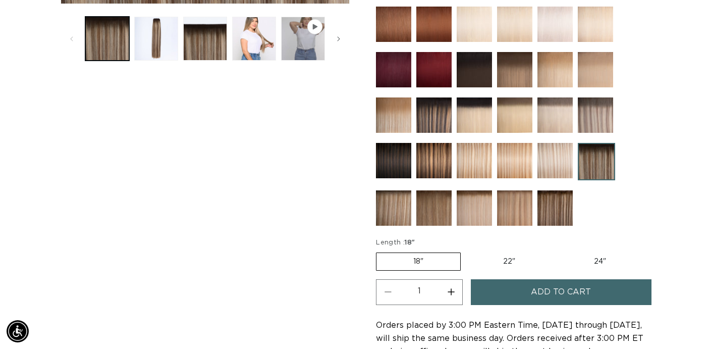
scroll to position [0, 637]
click at [393, 201] on img at bounding box center [393, 207] width 35 height 35
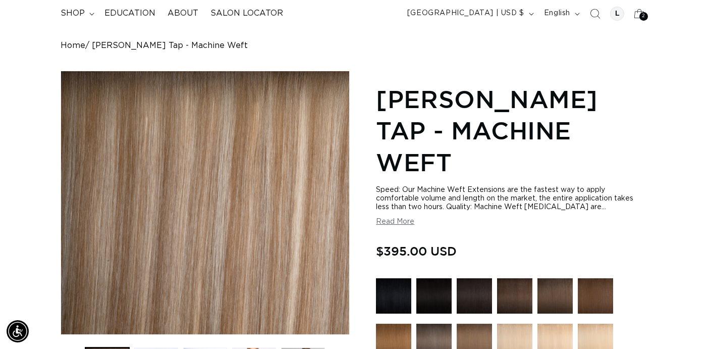
scroll to position [0, 1275]
click at [638, 194] on div "Speed: Our Machine Weft Extensions are the fastest way to apply comfortable vol…" at bounding box center [512, 206] width 273 height 40
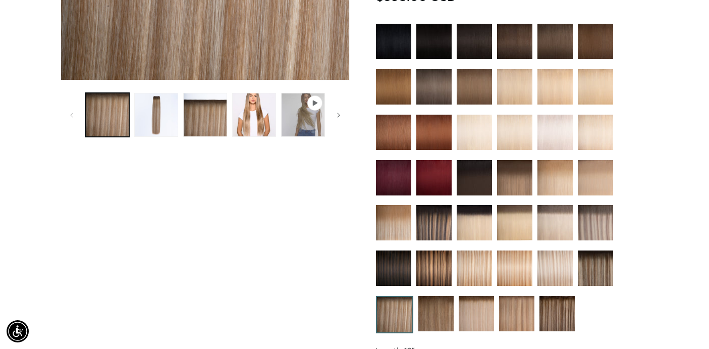
scroll to position [0, 0]
click at [439, 296] on img at bounding box center [435, 313] width 35 height 35
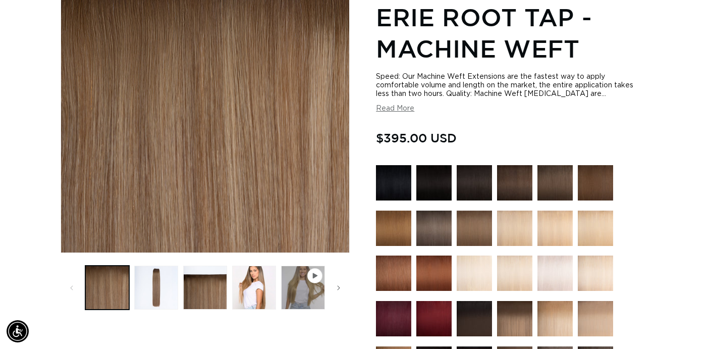
scroll to position [0, 637]
click at [642, 134] on div "Regular price $395.00 USD Regular price Sale price $395.00 USD Unit price / per…" at bounding box center [512, 139] width 273 height 22
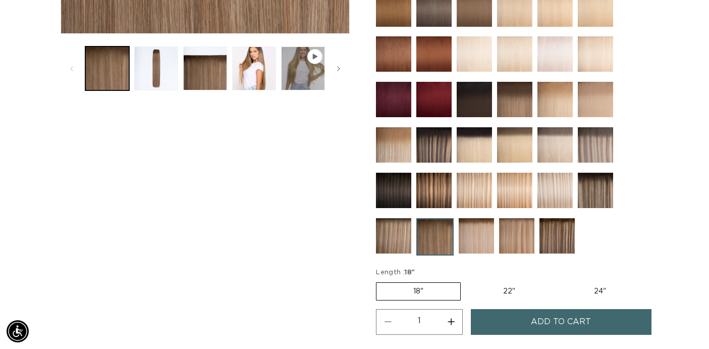
click at [480, 238] on img at bounding box center [476, 235] width 35 height 35
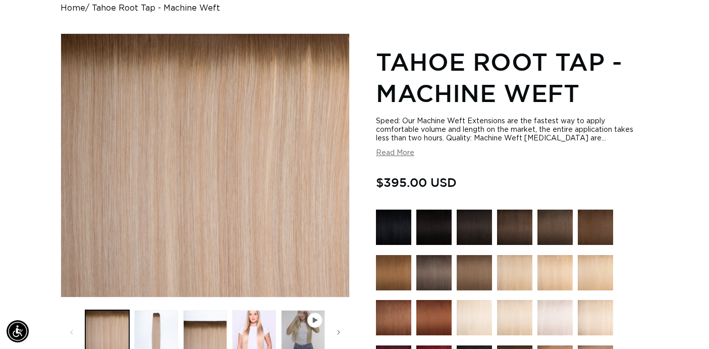
scroll to position [0, 637]
click at [623, 192] on div "Regular price $395.00 USD Regular price Sale price $395.00 USD Unit price / per…" at bounding box center [512, 184] width 273 height 22
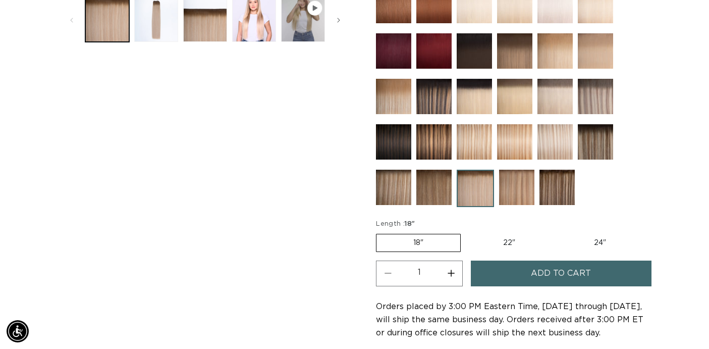
scroll to position [418, 0]
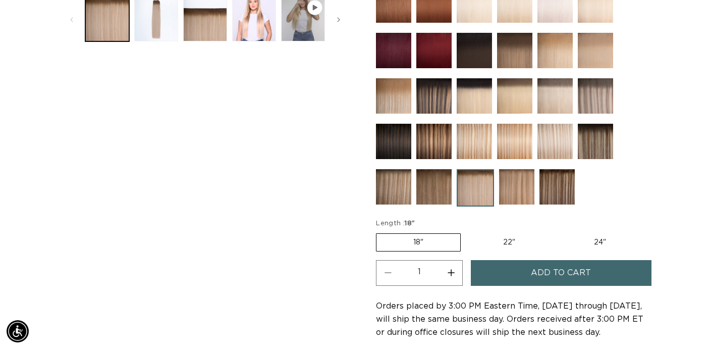
click at [506, 183] on img at bounding box center [516, 186] width 35 height 35
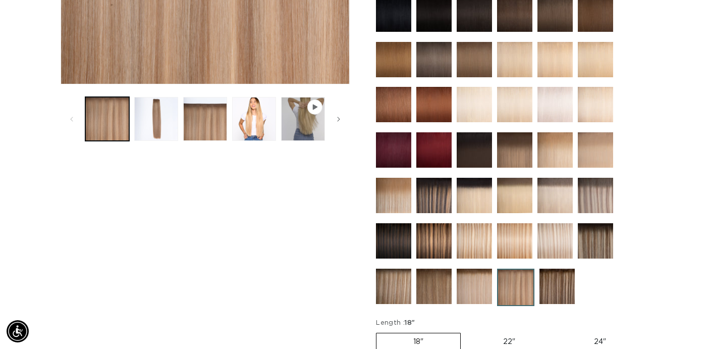
scroll to position [328, 0]
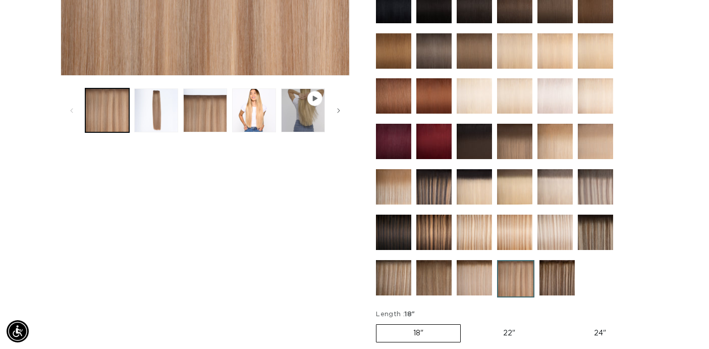
click at [556, 275] on img at bounding box center [556, 277] width 35 height 35
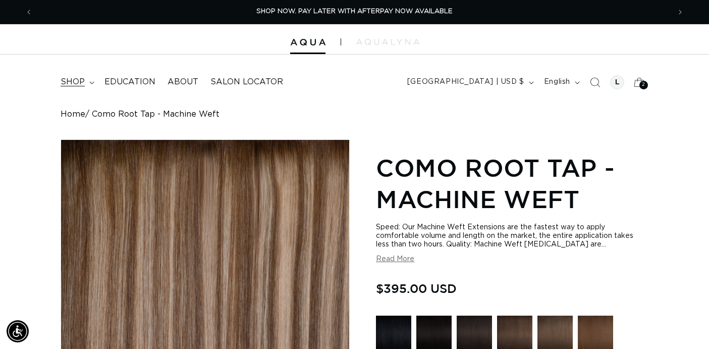
click at [69, 81] on span "shop" at bounding box center [73, 82] width 24 height 11
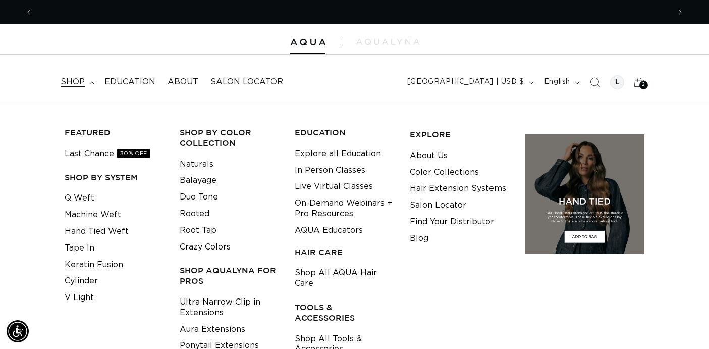
scroll to position [0, 1275]
click at [107, 215] on link "Machine Weft" at bounding box center [93, 214] width 57 height 17
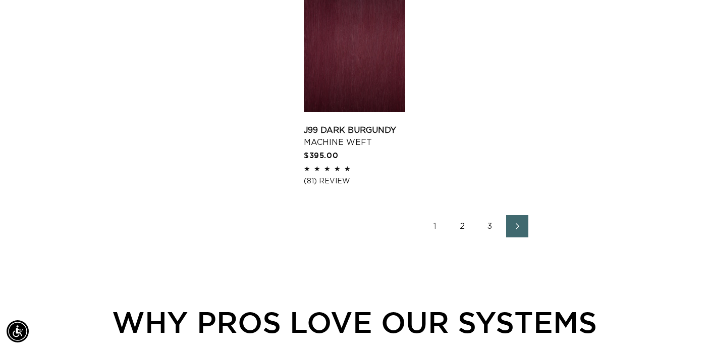
scroll to position [0, 1275]
click at [465, 226] on link "2" at bounding box center [463, 226] width 22 height 22
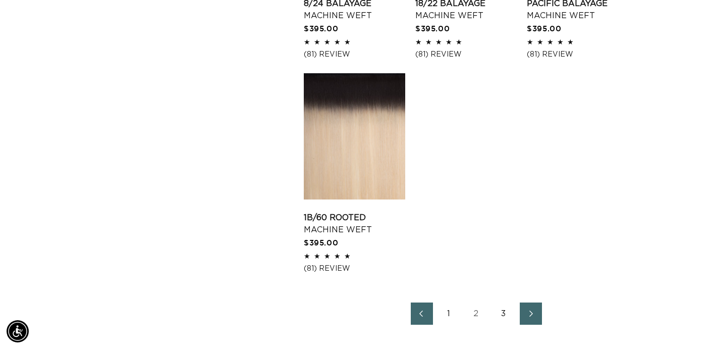
click at [507, 312] on link "3" at bounding box center [504, 313] width 22 height 22
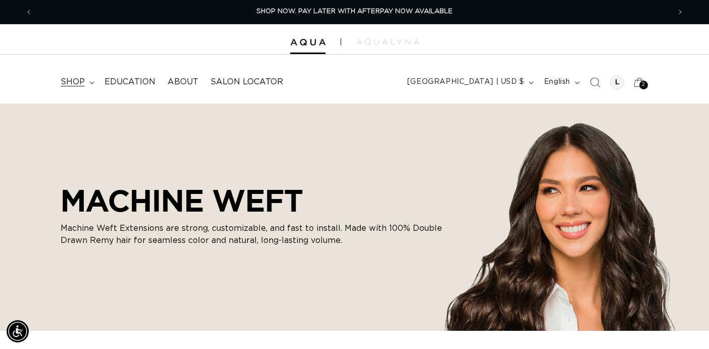
click at [80, 83] on span "shop" at bounding box center [73, 82] width 24 height 11
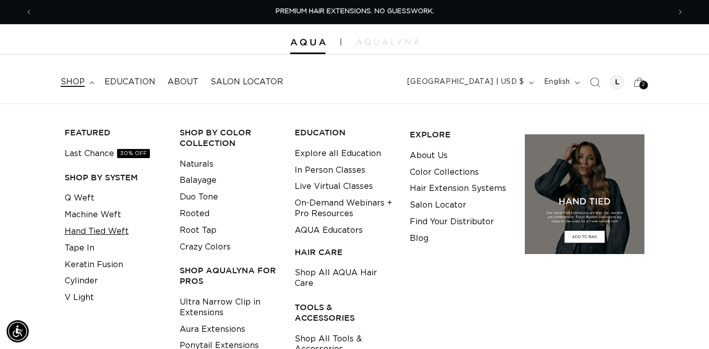
click at [81, 235] on link "Hand Tied Weft" at bounding box center [97, 231] width 64 height 17
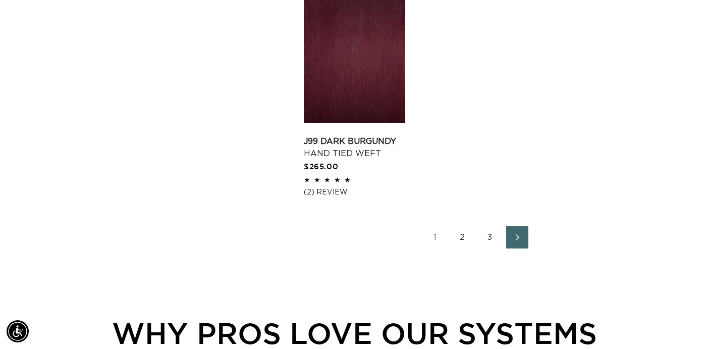
click at [462, 236] on link "2" at bounding box center [463, 237] width 22 height 22
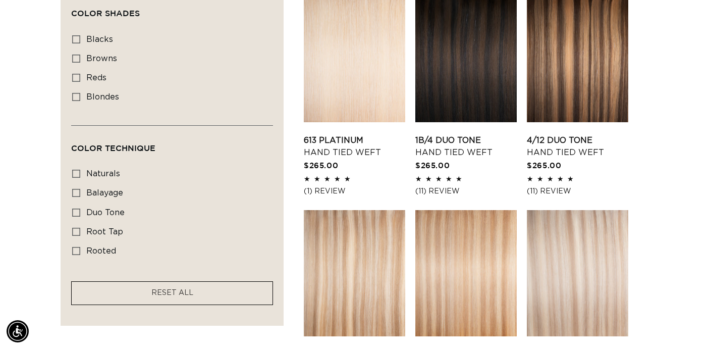
scroll to position [593, 0]
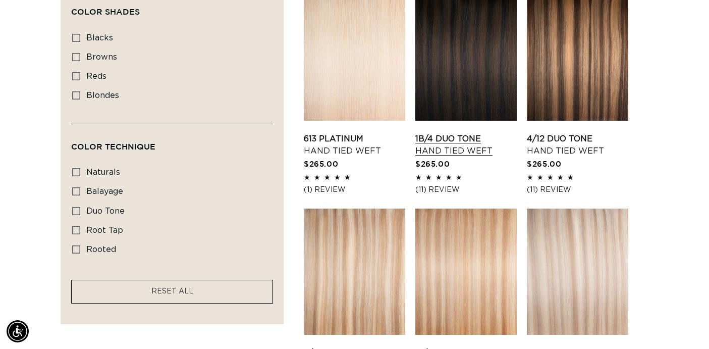
click at [479, 133] on link "1B/4 Duo Tone Hand Tied Weft" at bounding box center [465, 145] width 101 height 24
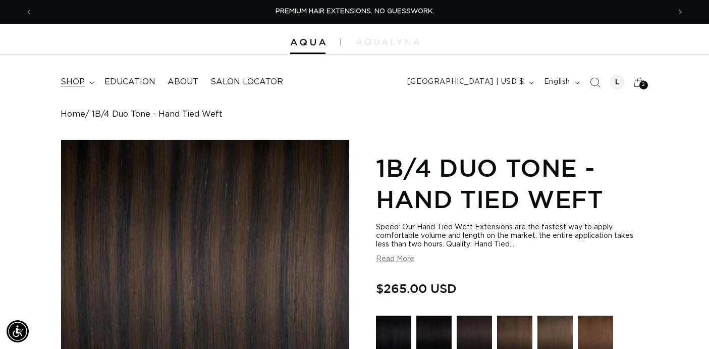
click at [82, 80] on span "shop" at bounding box center [73, 82] width 24 height 11
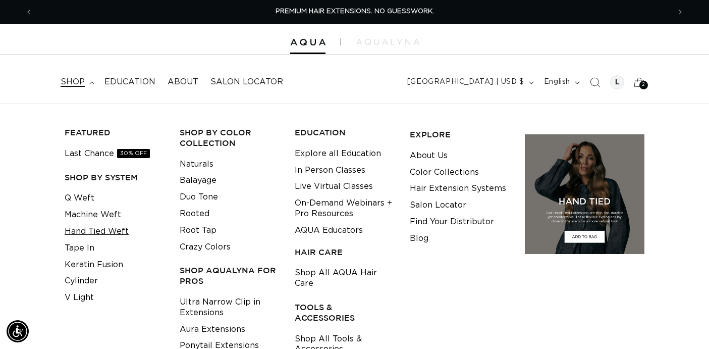
click at [87, 229] on link "Hand Tied Weft" at bounding box center [97, 231] width 64 height 17
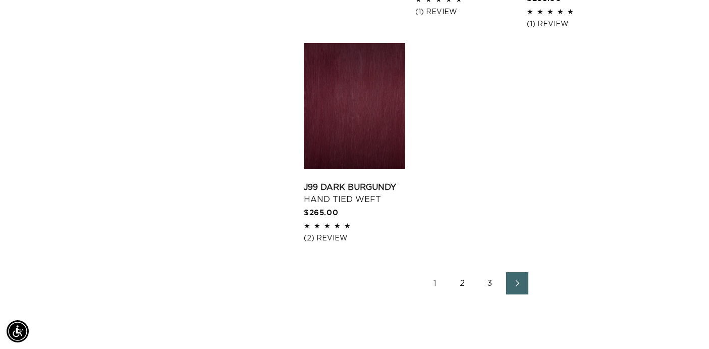
scroll to position [1428, 0]
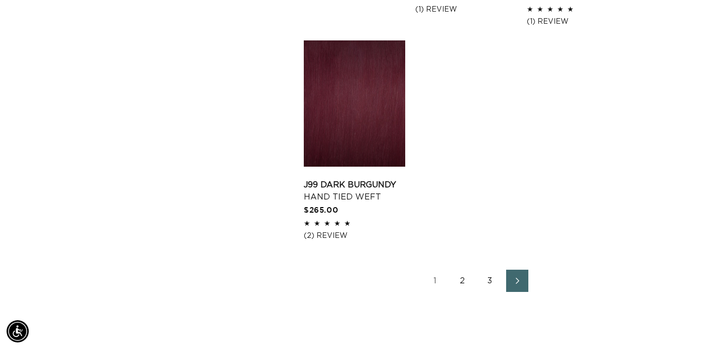
click at [464, 280] on link "2" at bounding box center [463, 280] width 22 height 22
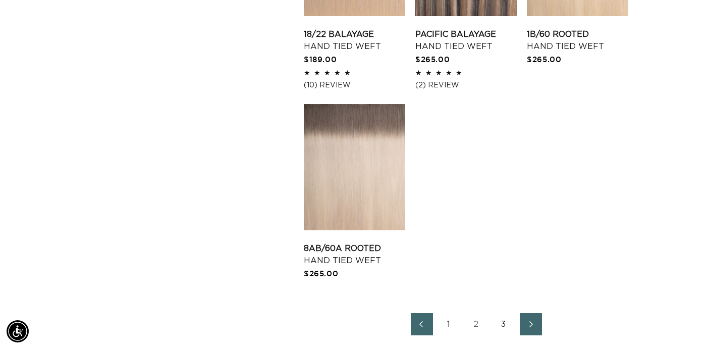
scroll to position [1341, 0]
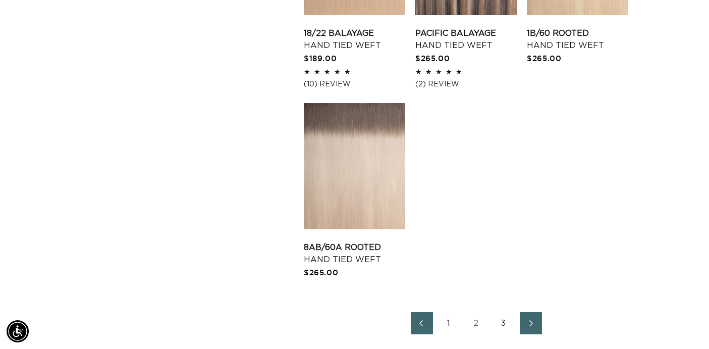
click at [505, 323] on link "3" at bounding box center [504, 323] width 22 height 22
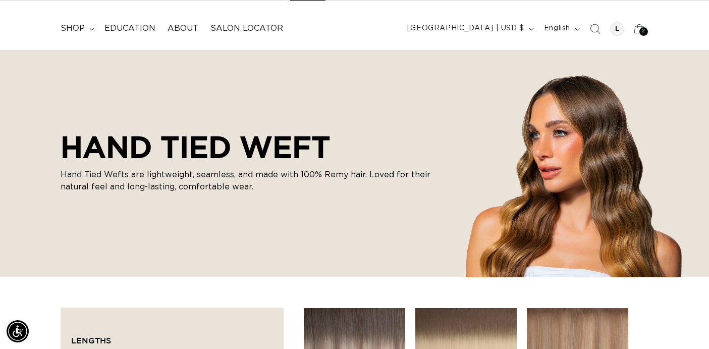
scroll to position [37, 0]
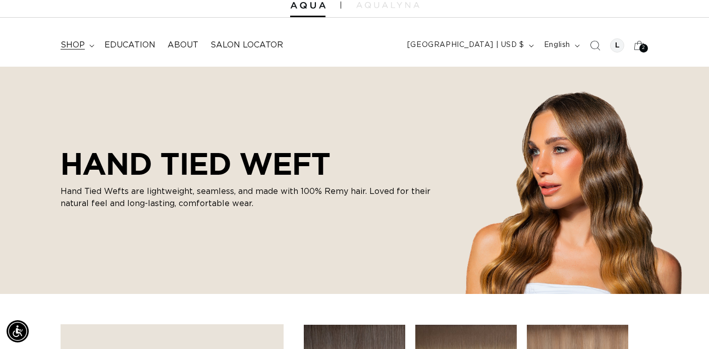
click at [75, 49] on span "shop" at bounding box center [73, 45] width 24 height 11
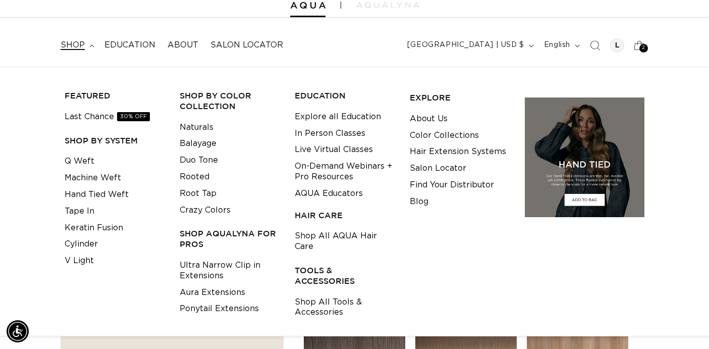
scroll to position [0, 1275]
click at [100, 230] on link "Keratin Fusion" at bounding box center [94, 228] width 59 height 17
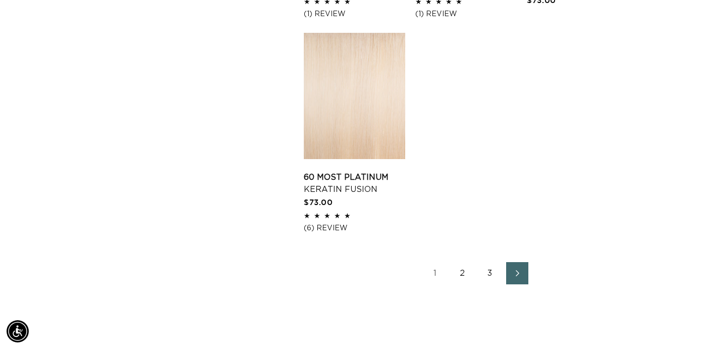
scroll to position [0, 1275]
click at [462, 274] on link "2" at bounding box center [463, 273] width 22 height 22
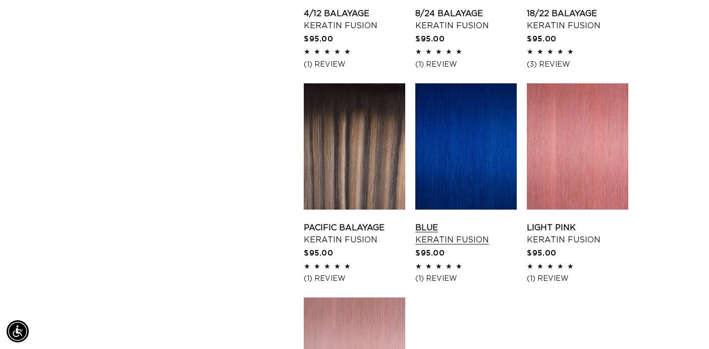
click at [458, 222] on link "Blue Keratin Fusion" at bounding box center [465, 234] width 101 height 24
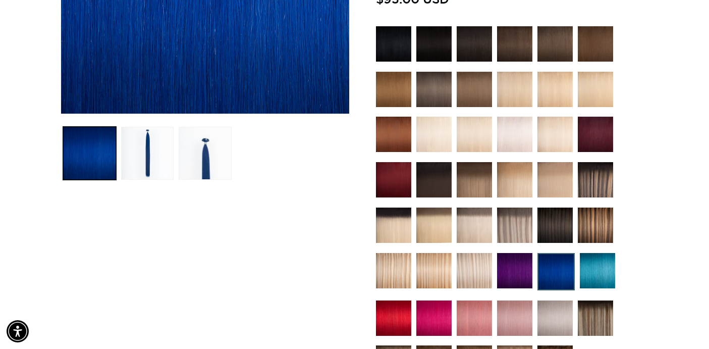
scroll to position [0, 1275]
click at [520, 264] on img at bounding box center [514, 270] width 35 height 35
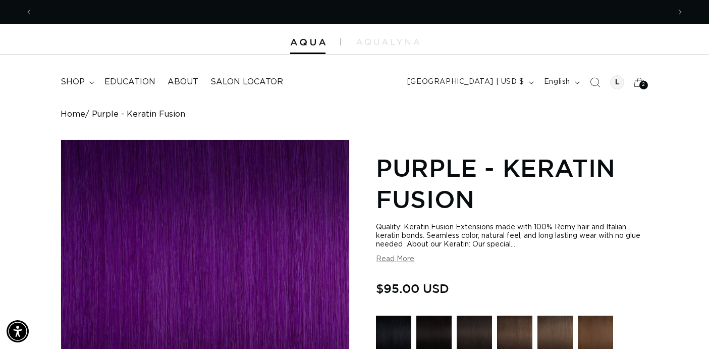
scroll to position [0, 637]
click at [579, 244] on div "Quality: Keratin Fusion Extensions made with 100% Remy hair and Italian keratin…" at bounding box center [512, 236] width 273 height 26
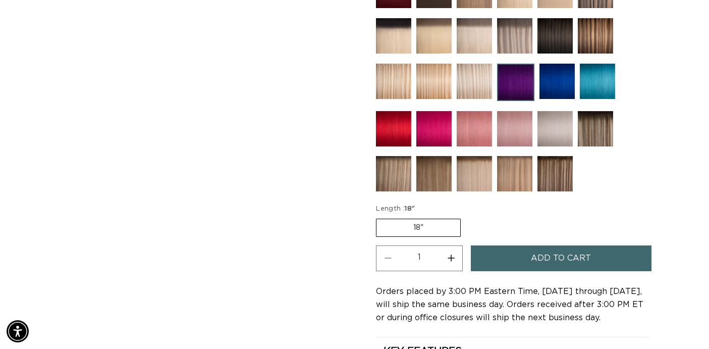
scroll to position [479, 0]
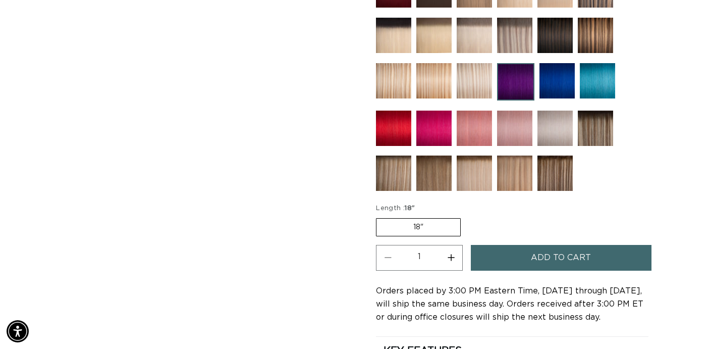
click at [591, 78] on img at bounding box center [597, 80] width 35 height 35
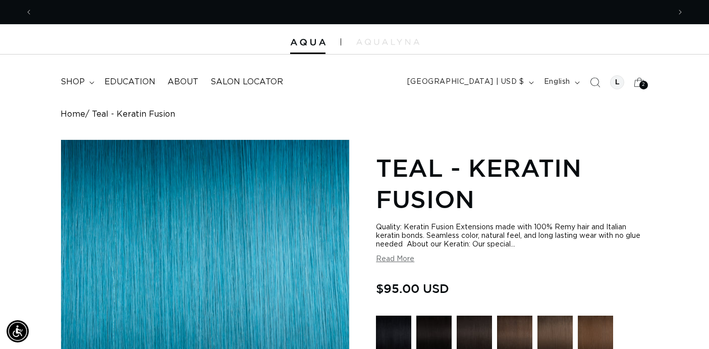
scroll to position [0, 1275]
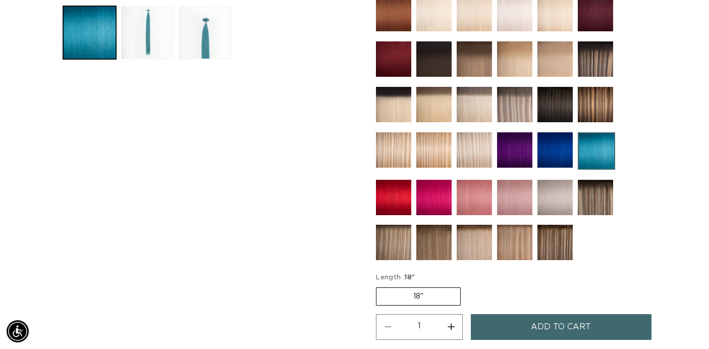
scroll to position [0, 0]
click at [387, 201] on img at bounding box center [393, 197] width 35 height 35
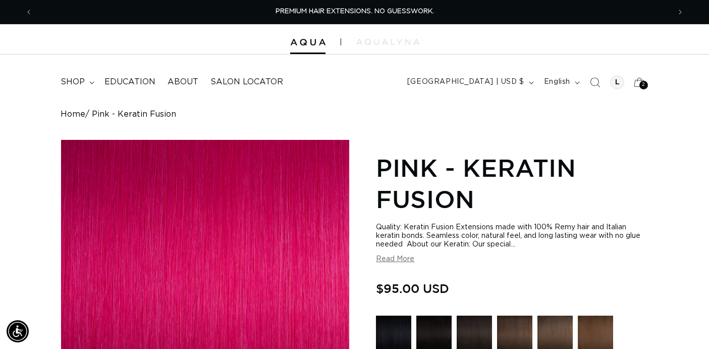
click at [626, 180] on h1 "Pink - Keratin Fusion" at bounding box center [512, 183] width 273 height 63
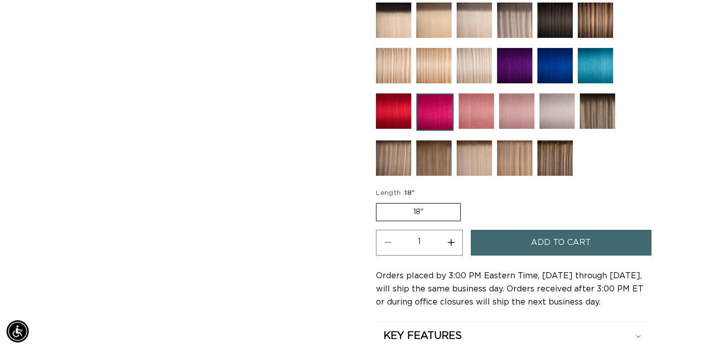
scroll to position [0, 637]
click at [472, 110] on img at bounding box center [476, 110] width 35 height 35
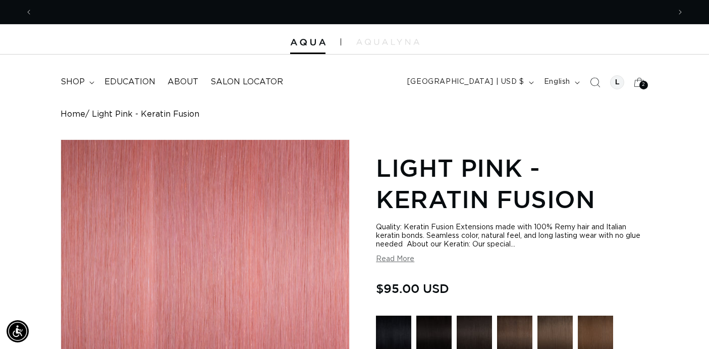
scroll to position [0, 637]
click at [635, 171] on h1 "Light Pink - Keratin Fusion" at bounding box center [512, 183] width 273 height 63
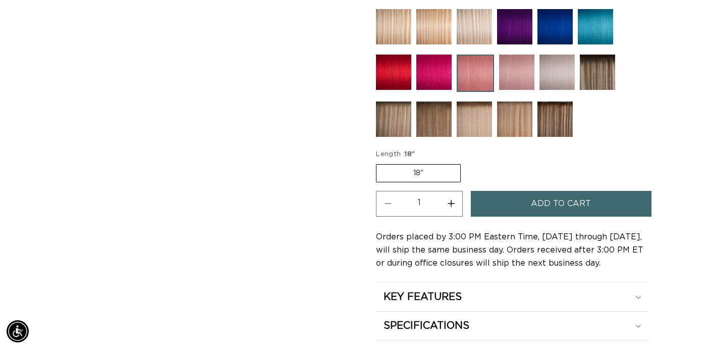
scroll to position [0, 0]
click at [513, 66] on img at bounding box center [516, 72] width 35 height 35
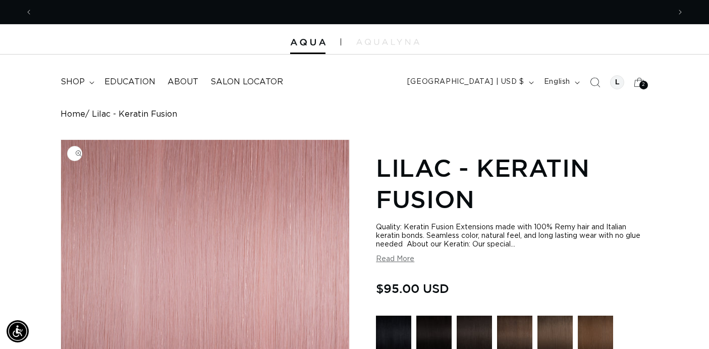
scroll to position [0, 637]
click at [632, 195] on h1 "Lilac - Keratin Fusion" at bounding box center [512, 183] width 273 height 63
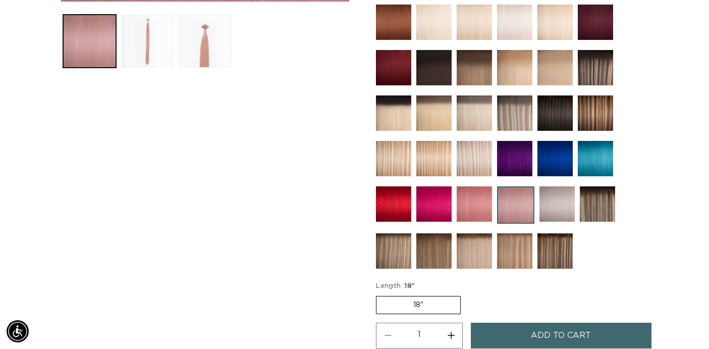
scroll to position [408, 0]
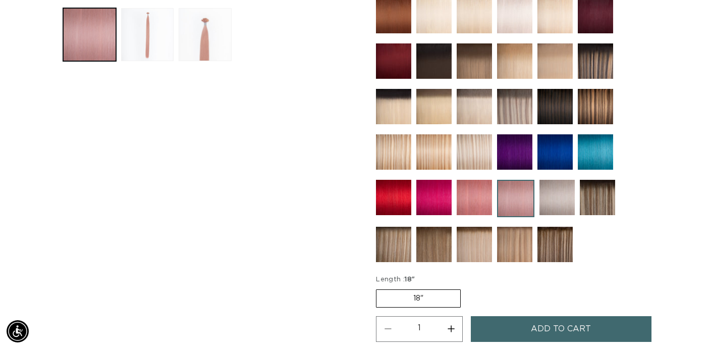
click at [553, 197] on img at bounding box center [556, 197] width 35 height 35
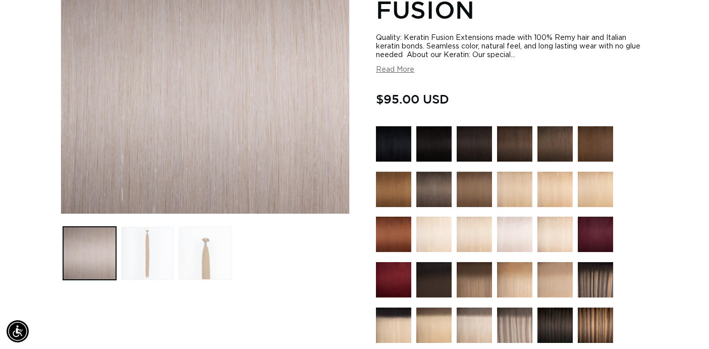
scroll to position [191, 0]
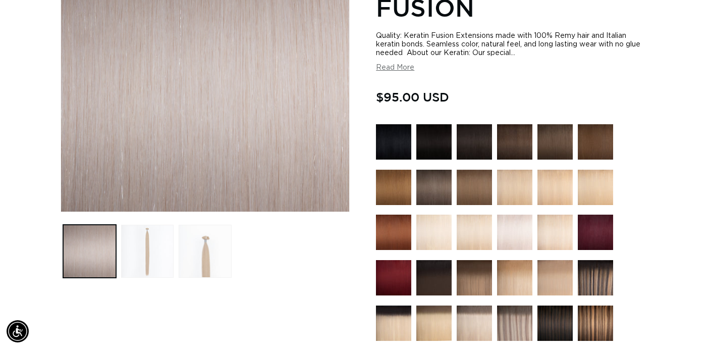
click at [394, 142] on img at bounding box center [393, 141] width 35 height 35
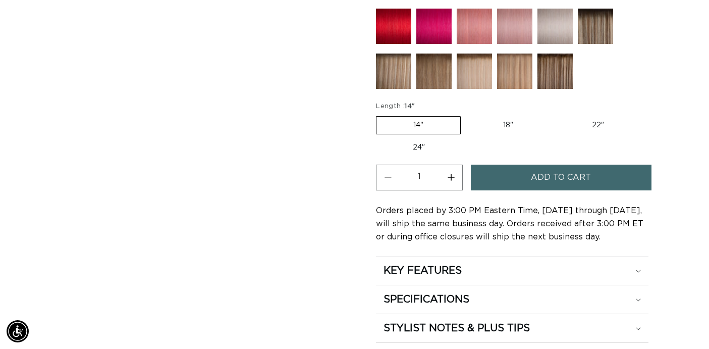
scroll to position [577, 0]
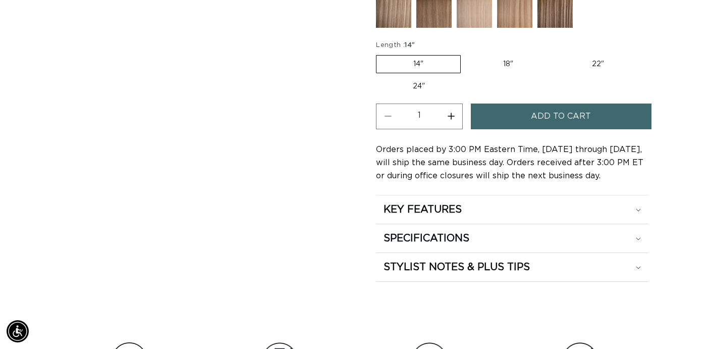
scroll to position [642, 0]
click at [638, 209] on icon at bounding box center [638, 209] width 5 height 3
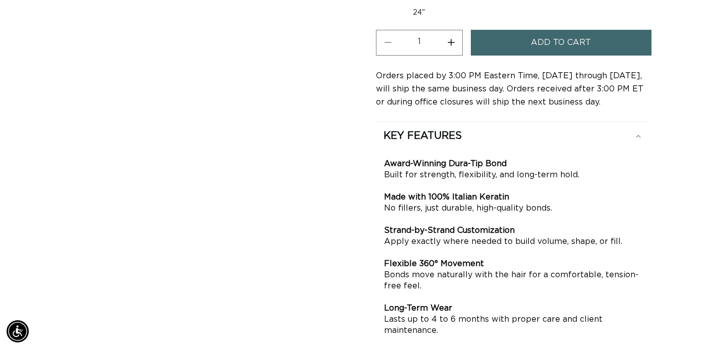
scroll to position [0, 0]
drag, startPoint x: 378, startPoint y: 164, endPoint x: 517, endPoint y: 324, distance: 212.2
click at [517, 324] on div "Award-Winning Dura-Tip Bond Built for strength, flexibility, and long-term hold…" at bounding box center [512, 247] width 273 height 194
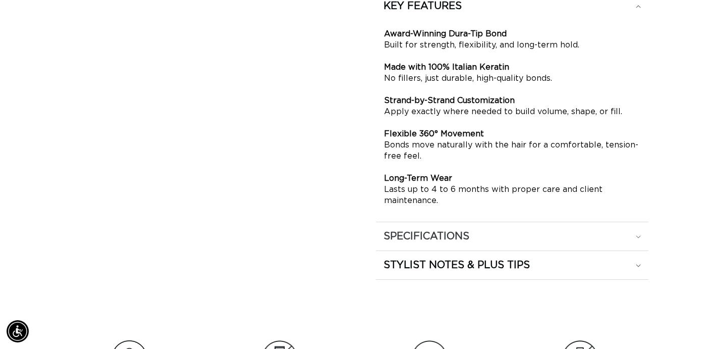
click at [637, 236] on icon at bounding box center [638, 236] width 5 height 3
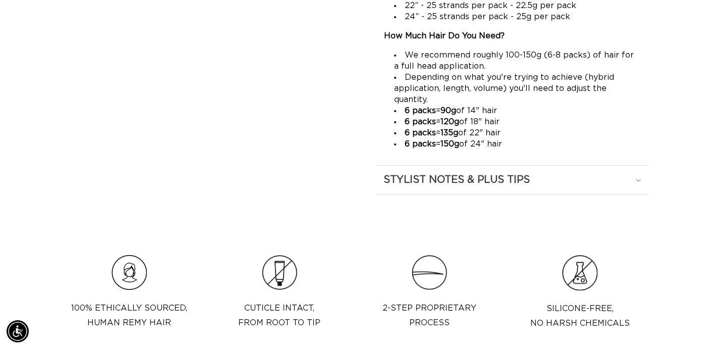
click at [640, 180] on icon at bounding box center [638, 180] width 5 height 3
